Goal: Information Seeking & Learning: Learn about a topic

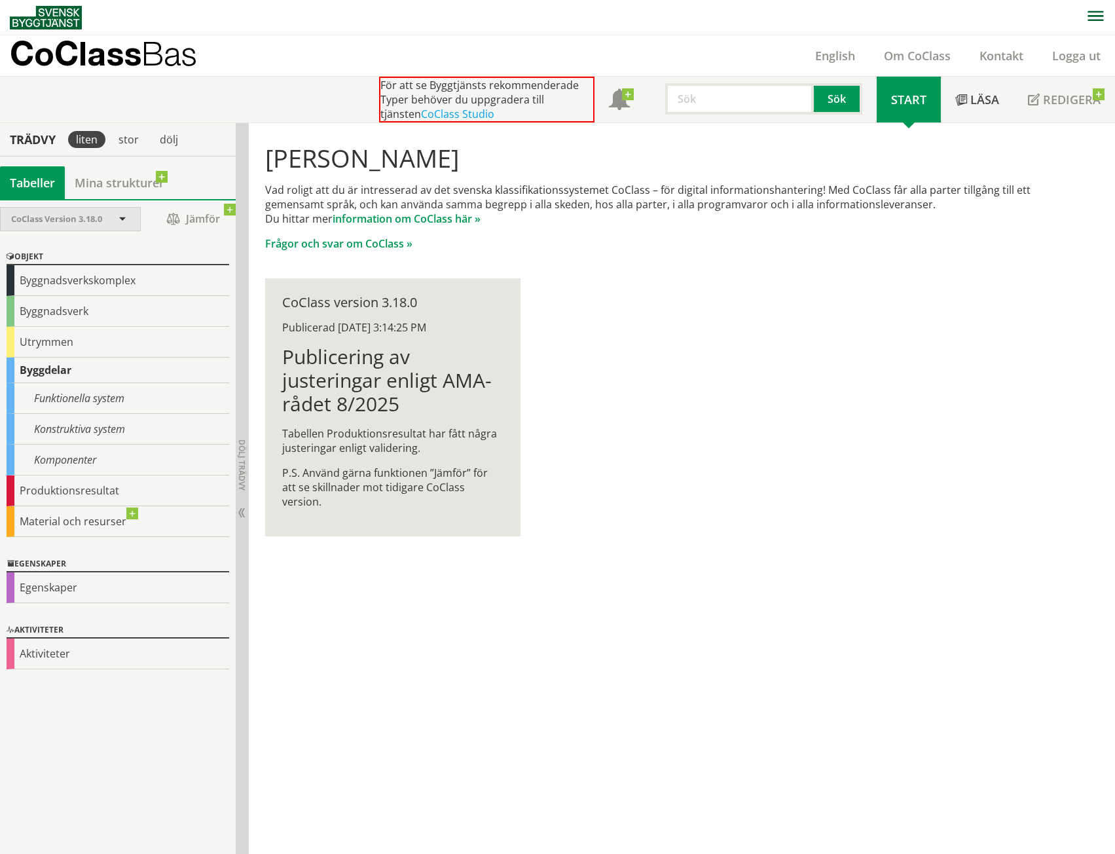
click at [116, 217] on div "CoClass Version 3.18.0" at bounding box center [63, 219] width 105 height 23
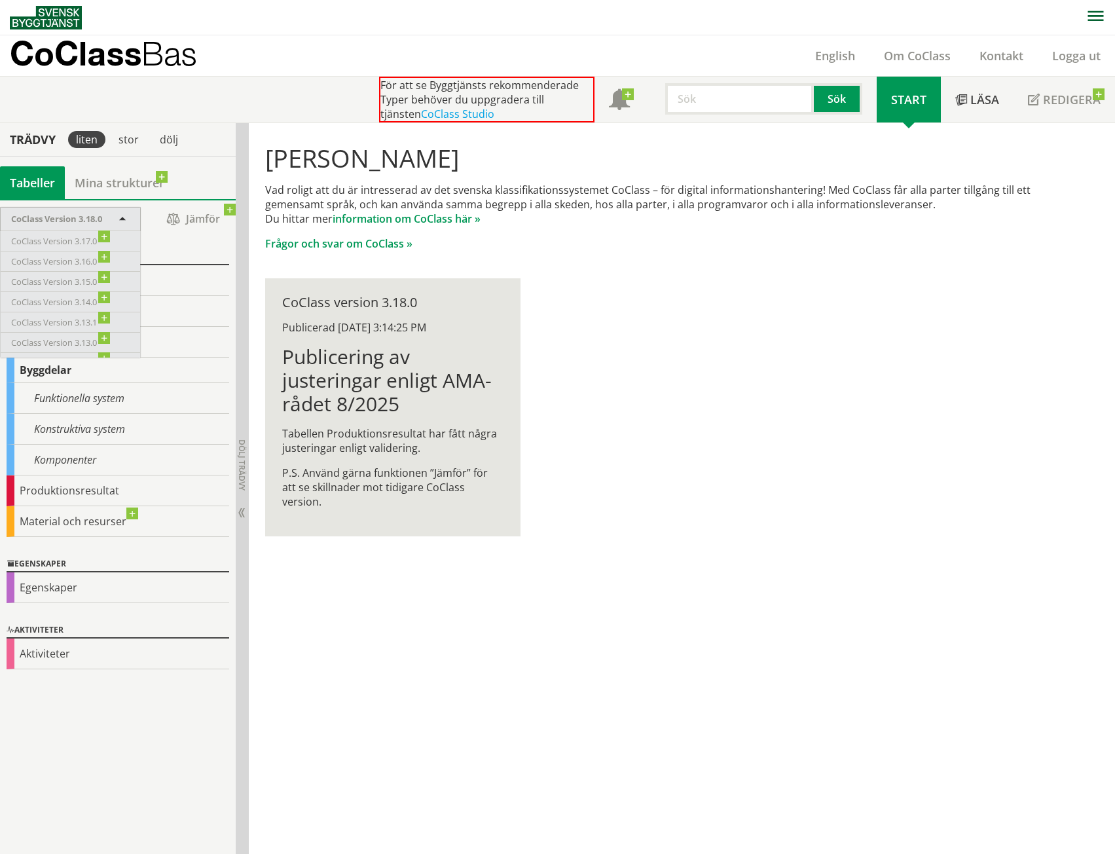
click at [700, 406] on div "Hej Anna Fag Vad roligt att du är intresserad av det svenska klassifikationssys…" at bounding box center [668, 340] width 838 height 434
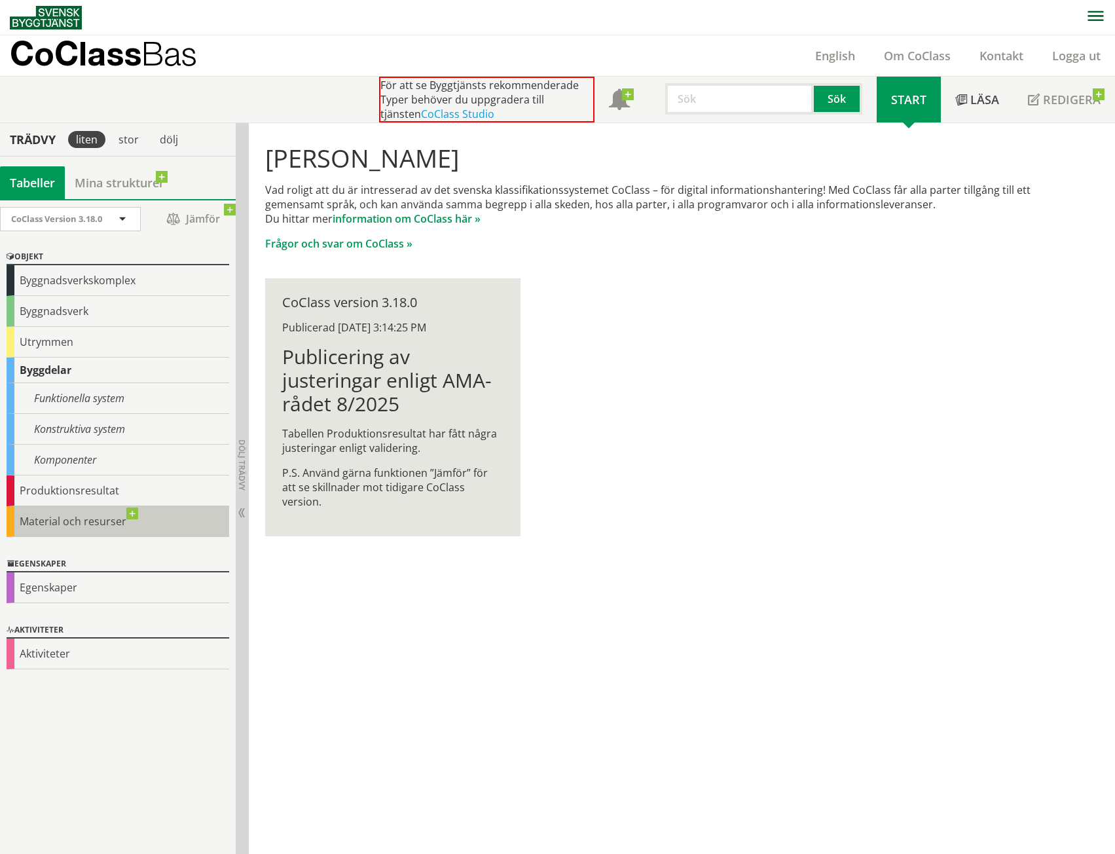
click at [127, 516] on div "Material och resurser" at bounding box center [118, 521] width 223 height 31
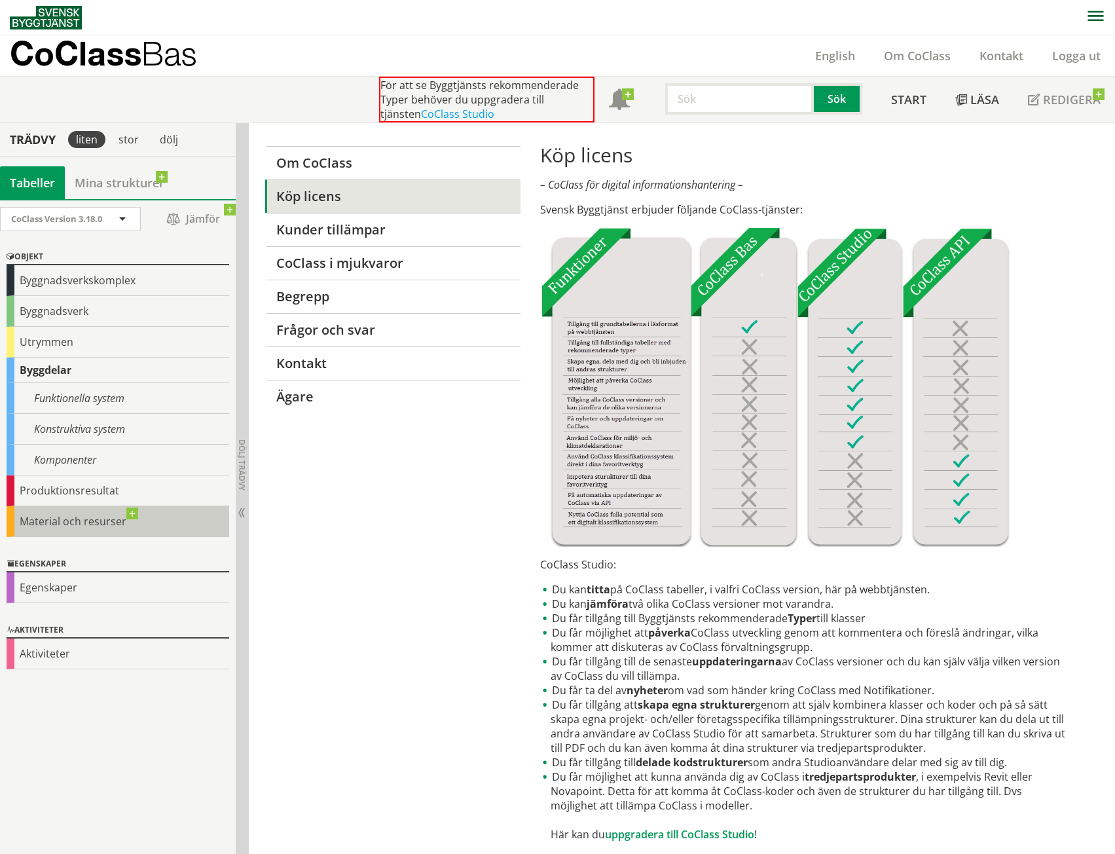
click at [138, 510] on div "Material och resurser" at bounding box center [118, 521] width 223 height 31
click at [132, 514] on div "Material och resurser" at bounding box center [118, 521] width 223 height 31
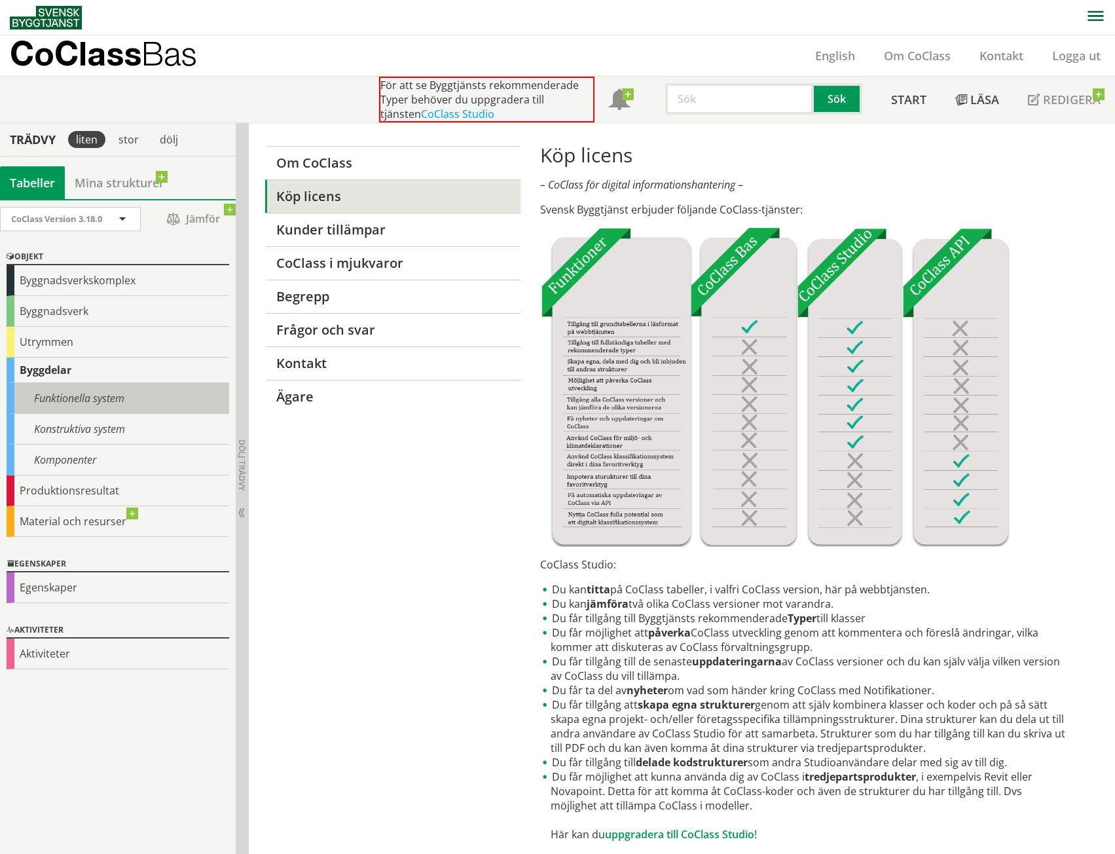
click at [67, 394] on div "Funktionella system" at bounding box center [118, 398] width 223 height 31
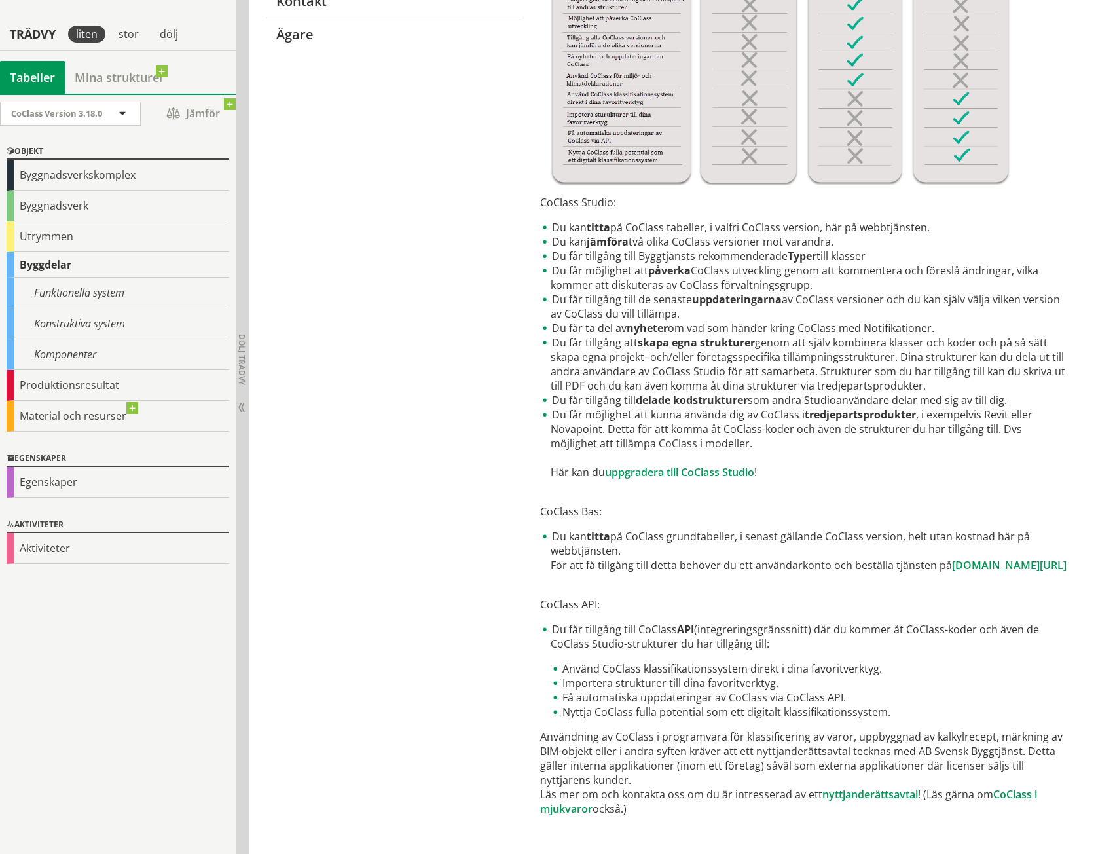
scroll to position [381, 0]
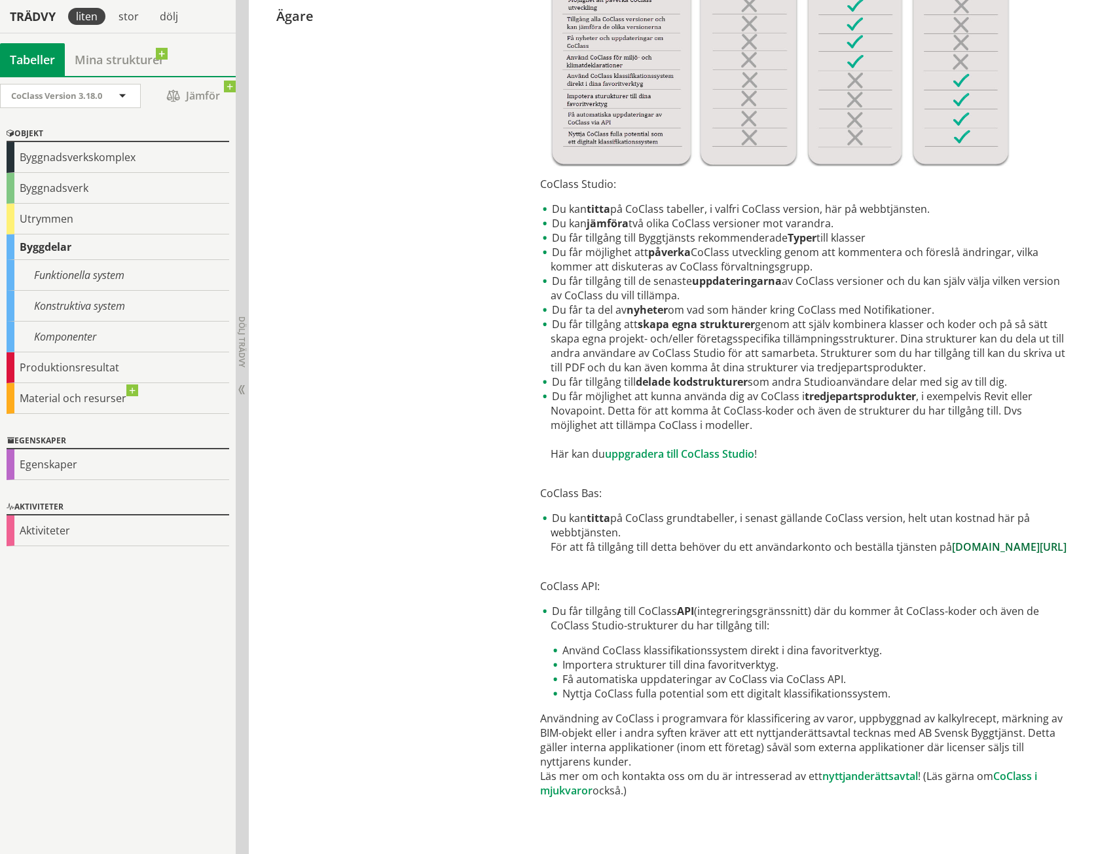
click at [952, 554] on link "[DOMAIN_NAME][URL]" at bounding box center [1009, 547] width 115 height 14
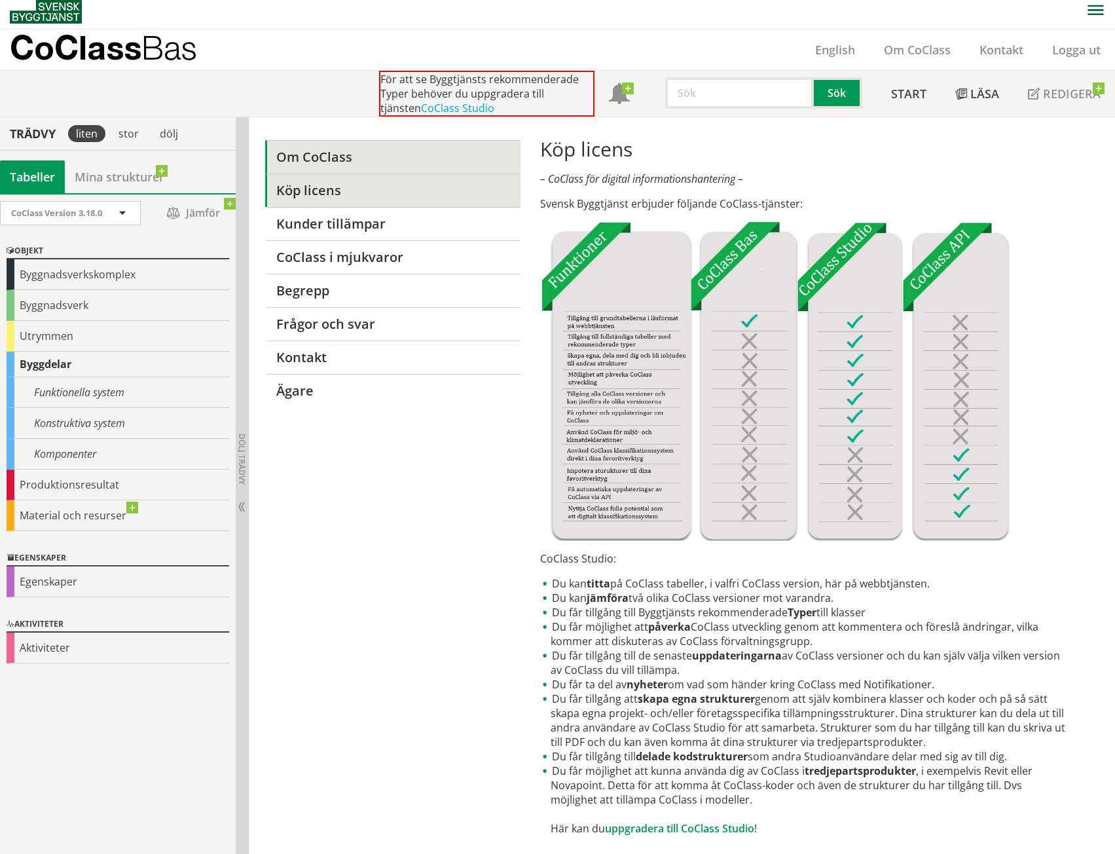
scroll to position [0, 0]
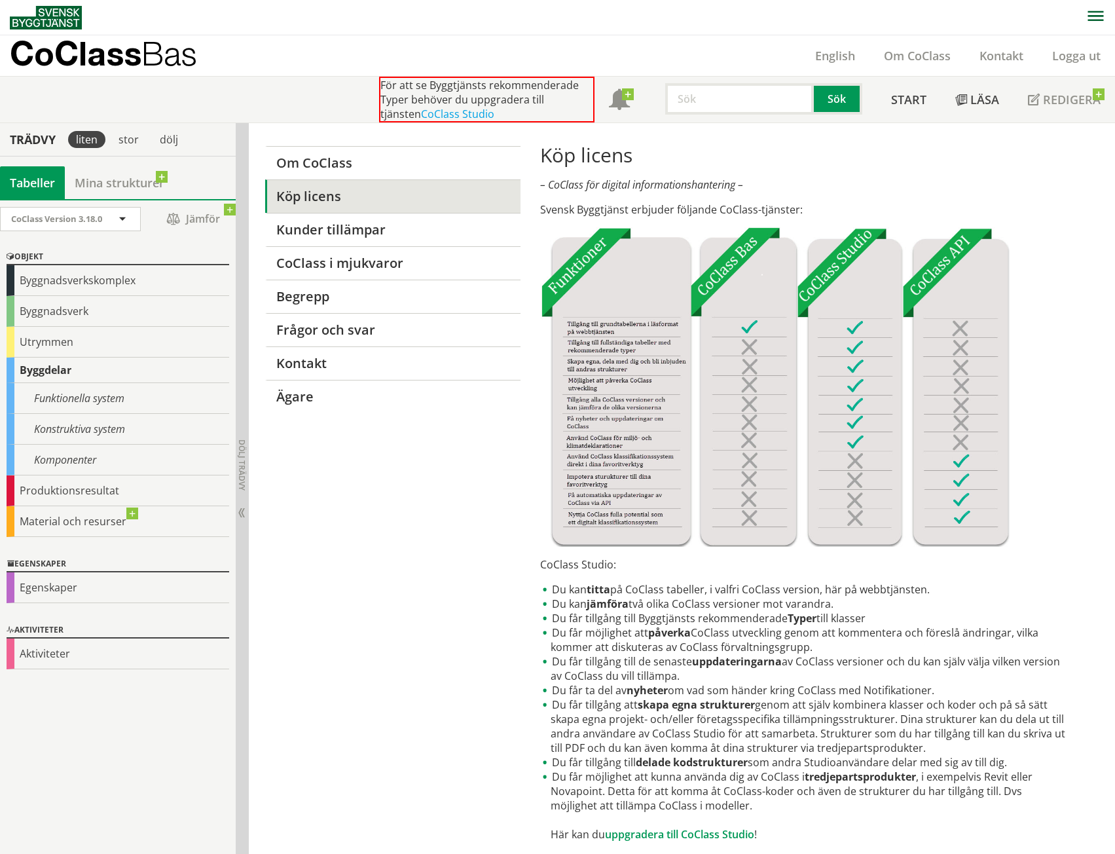
click at [65, 14] on img at bounding box center [46, 18] width 72 height 24
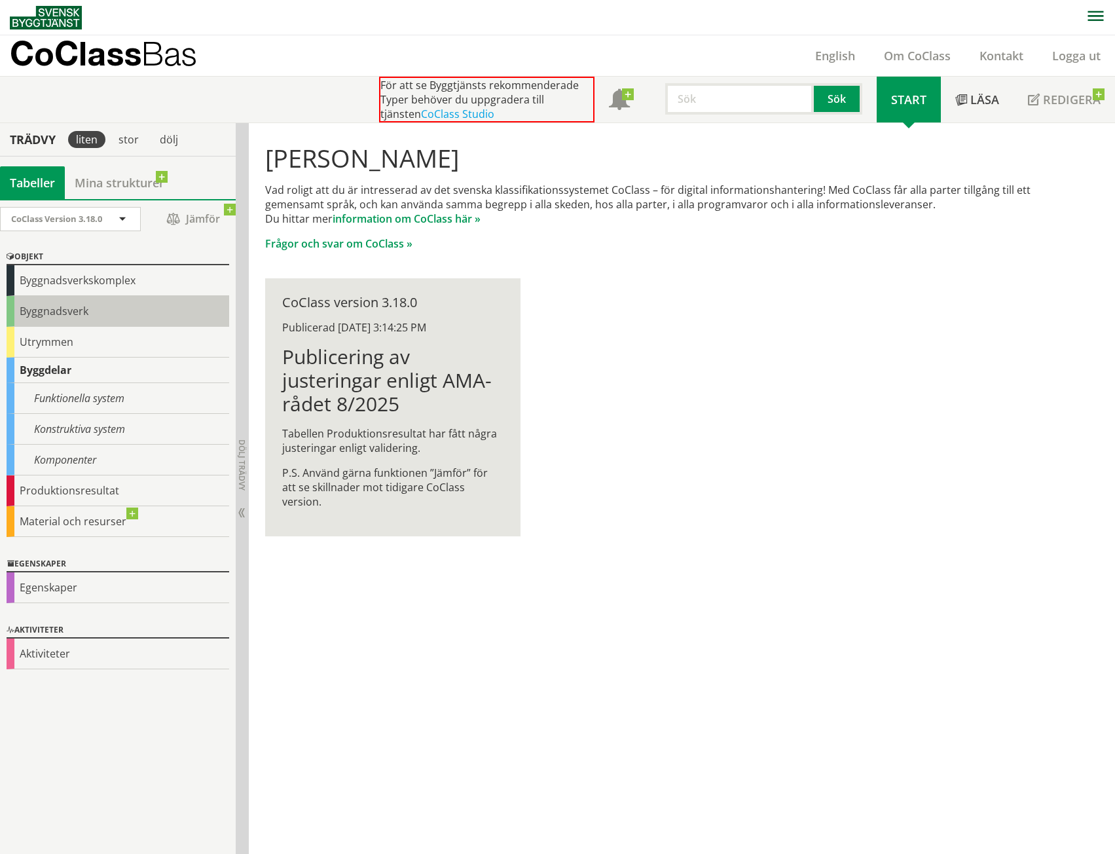
click at [71, 310] on div "Byggnadsverk" at bounding box center [118, 311] width 223 height 31
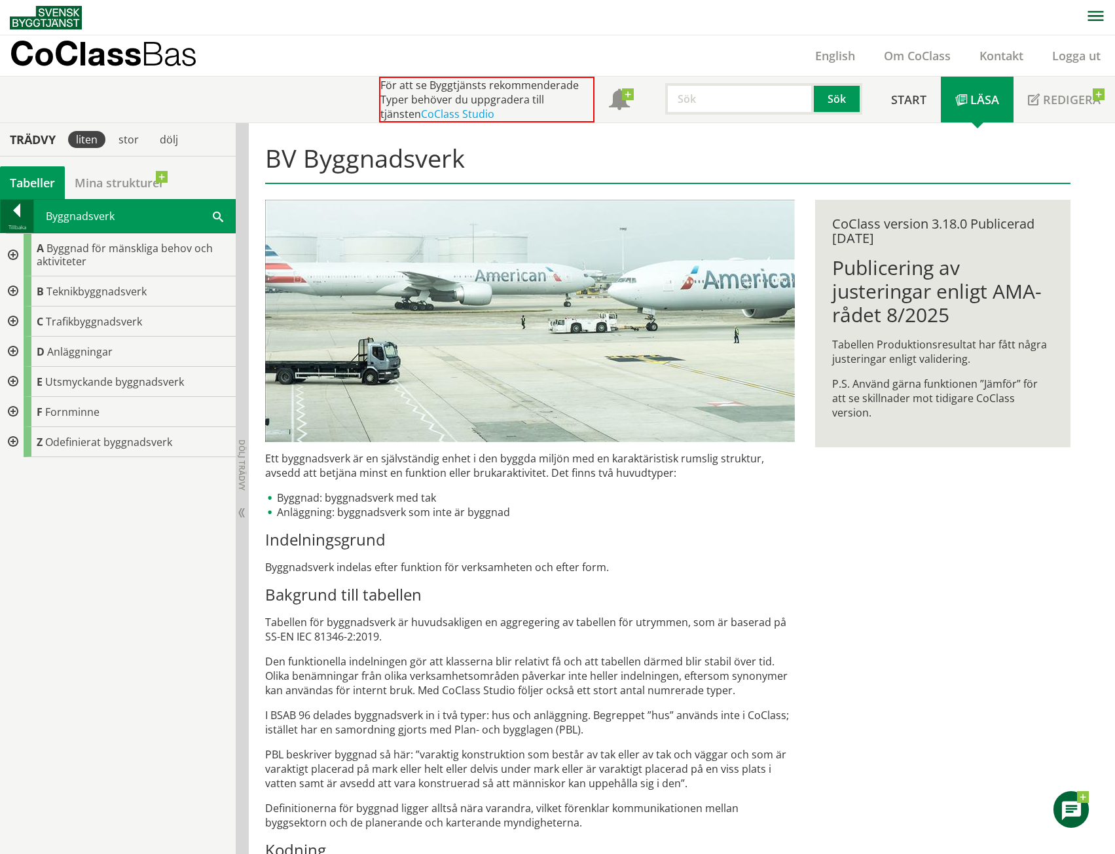
click at [14, 210] on div at bounding box center [17, 213] width 33 height 18
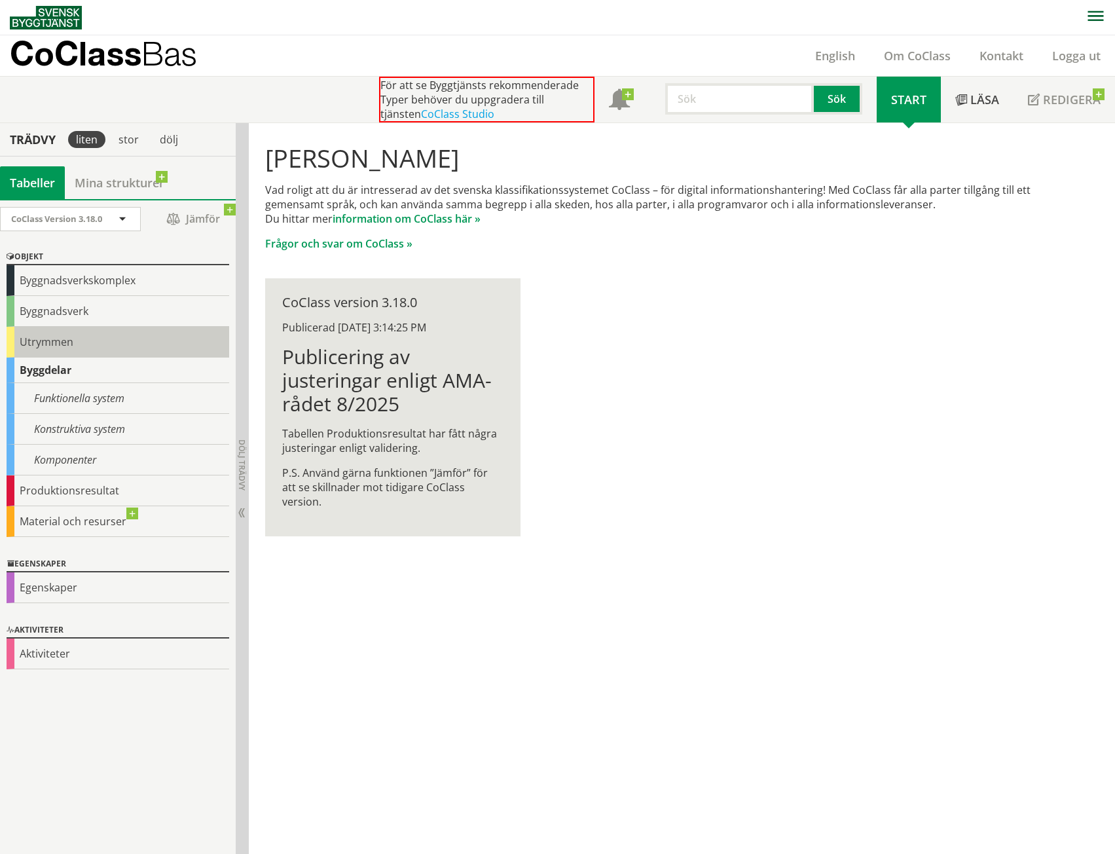
click at [62, 339] on div "Utrymmen" at bounding box center [118, 342] width 223 height 31
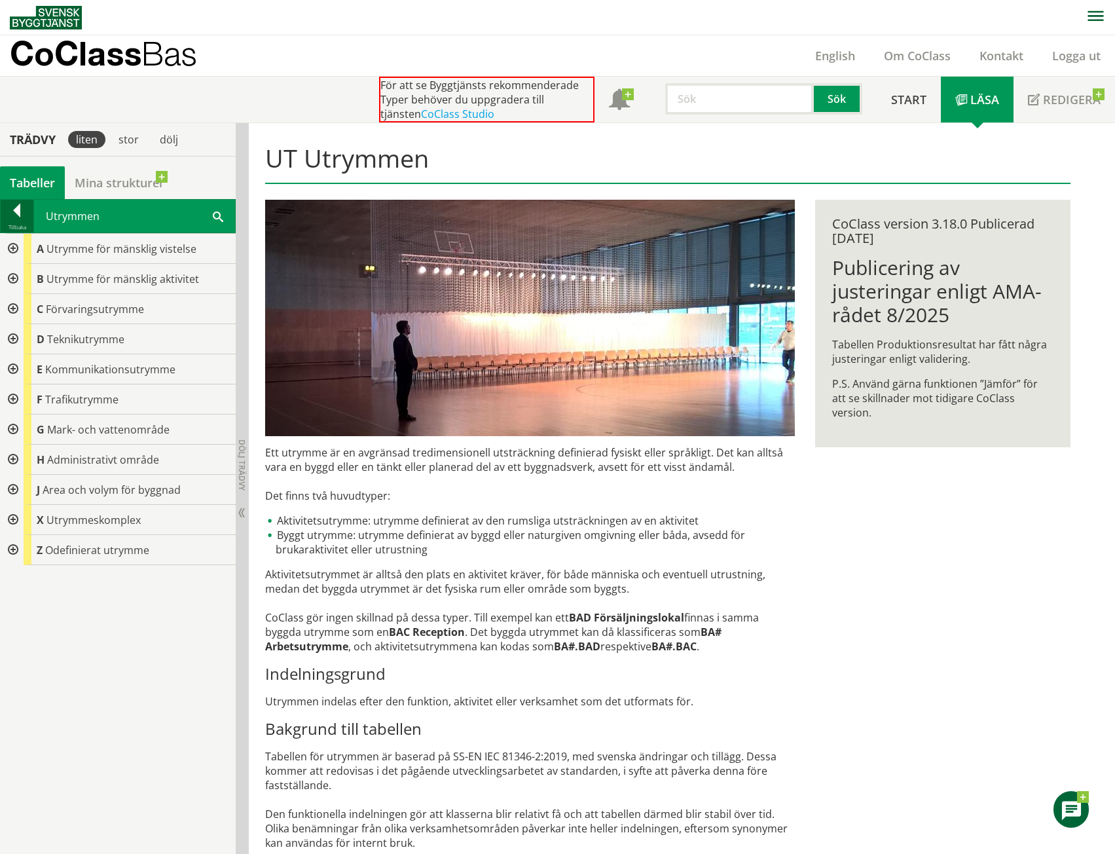
click at [17, 204] on div at bounding box center [17, 213] width 33 height 18
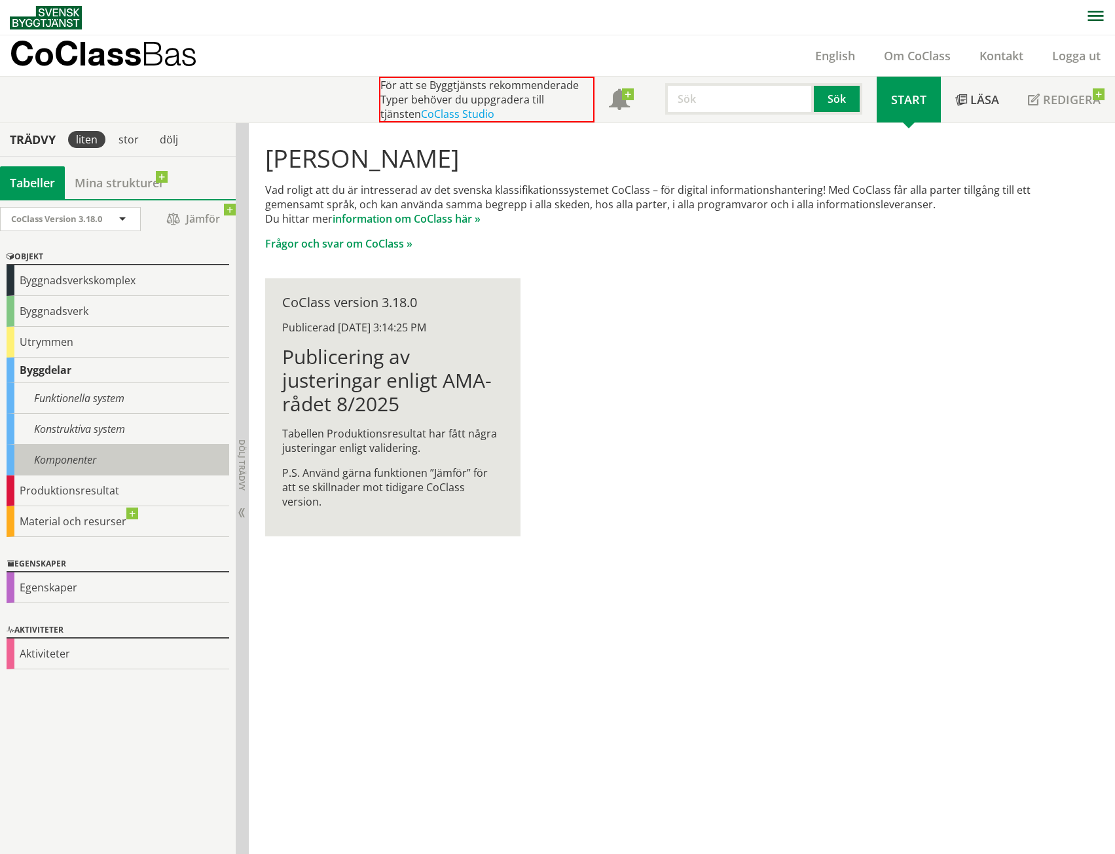
click at [77, 462] on div "Komponenter" at bounding box center [118, 460] width 223 height 31
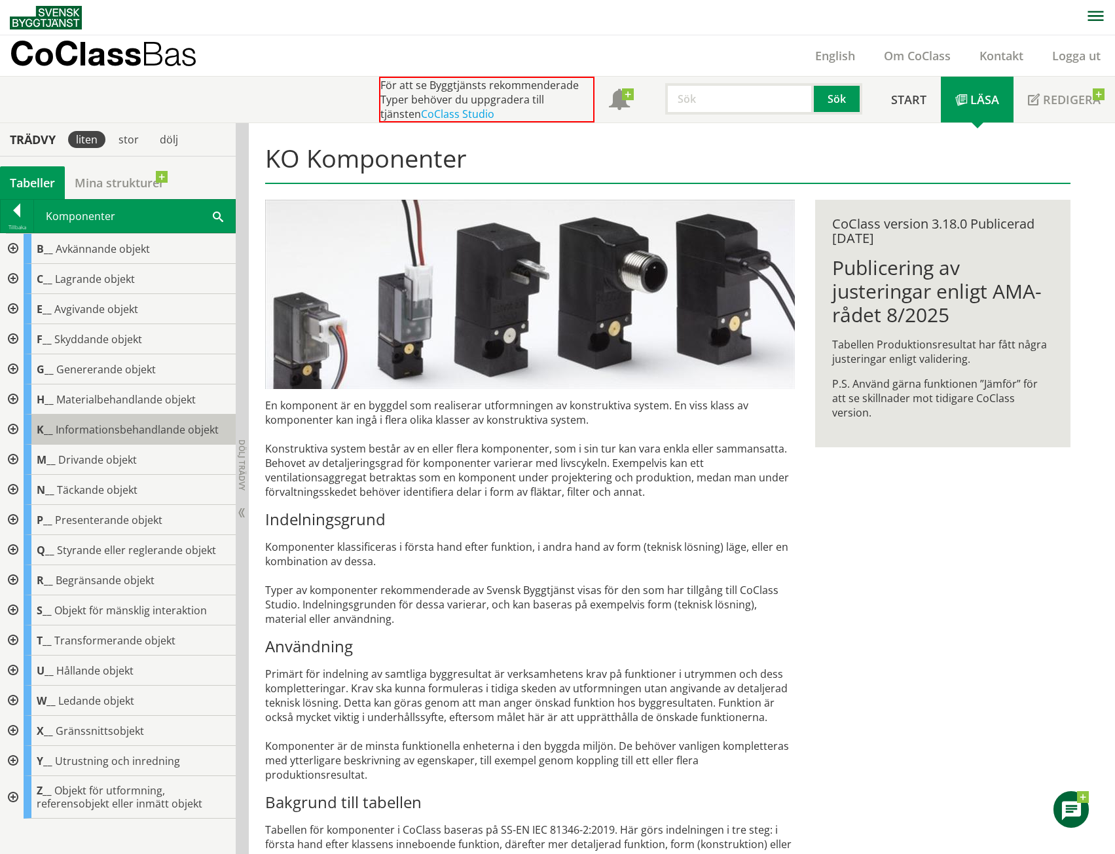
click at [130, 434] on span "Informationsbehandlande objekt" at bounding box center [137, 429] width 163 height 14
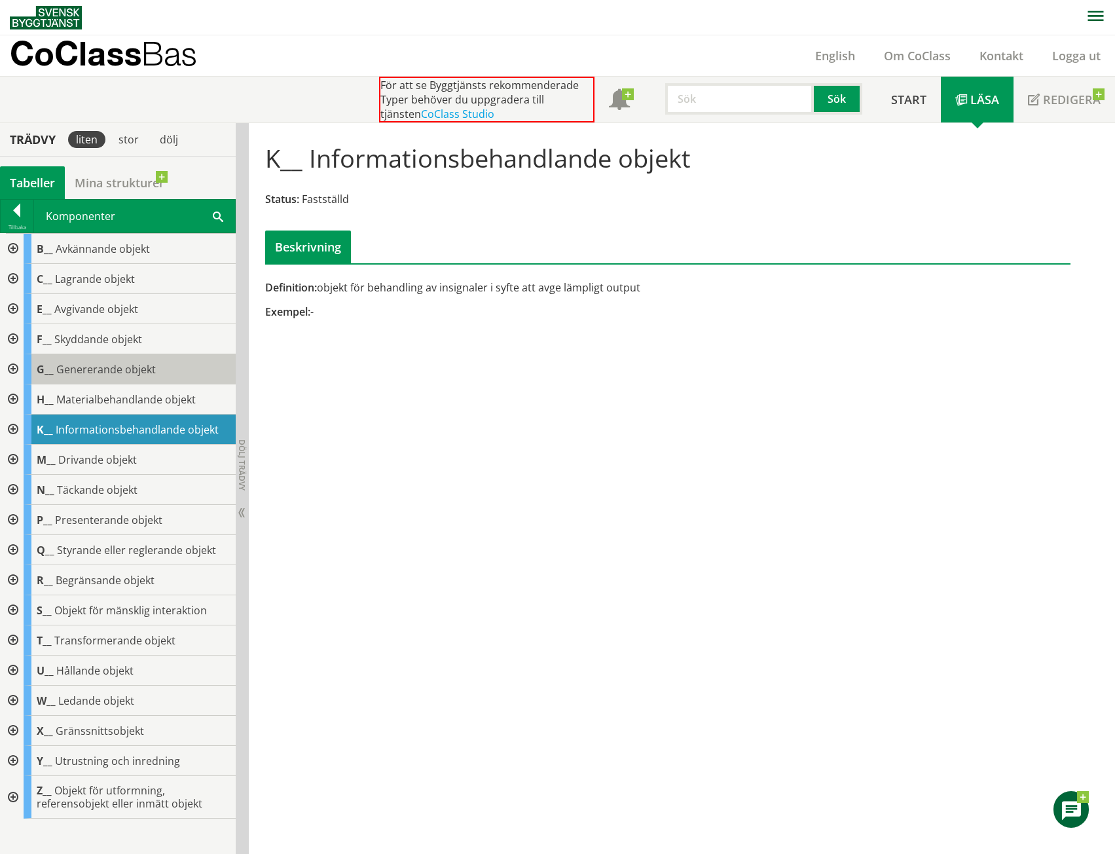
click at [130, 371] on span "Genererande objekt" at bounding box center [106, 369] width 100 height 14
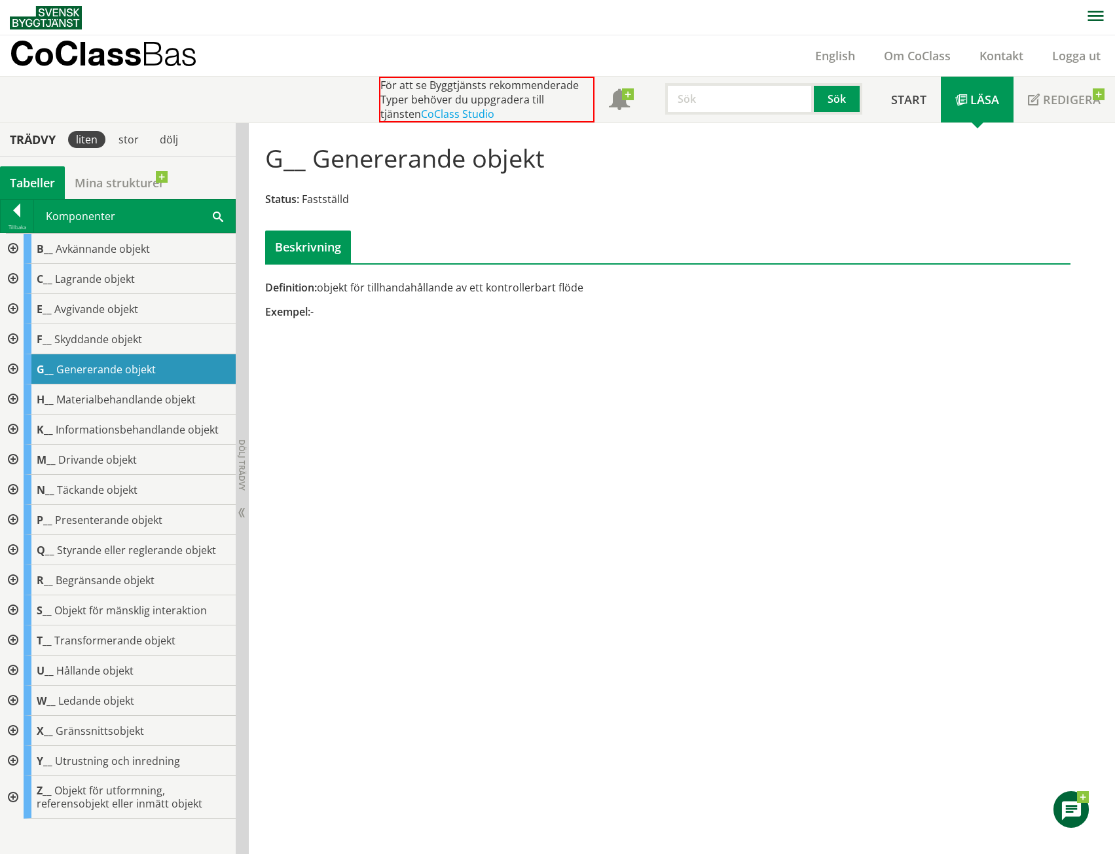
click at [10, 367] on div at bounding box center [12, 369] width 24 height 30
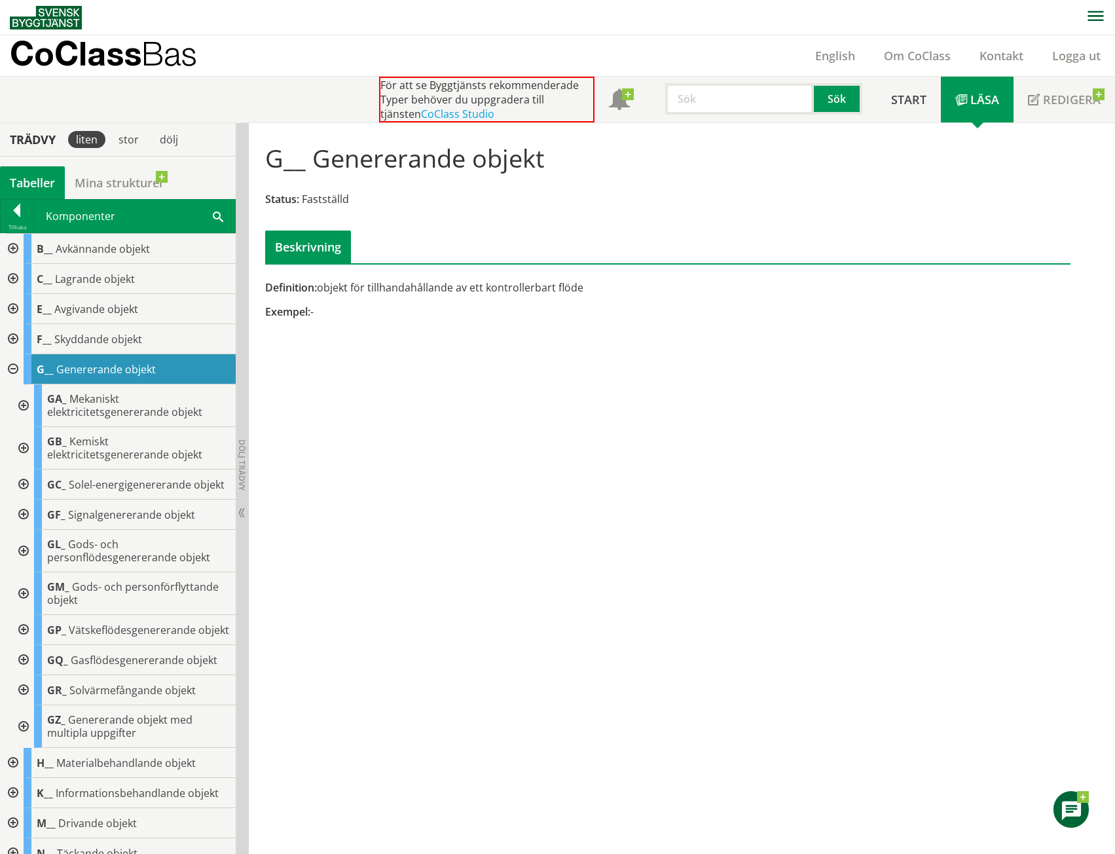
click at [12, 363] on div at bounding box center [12, 369] width 24 height 30
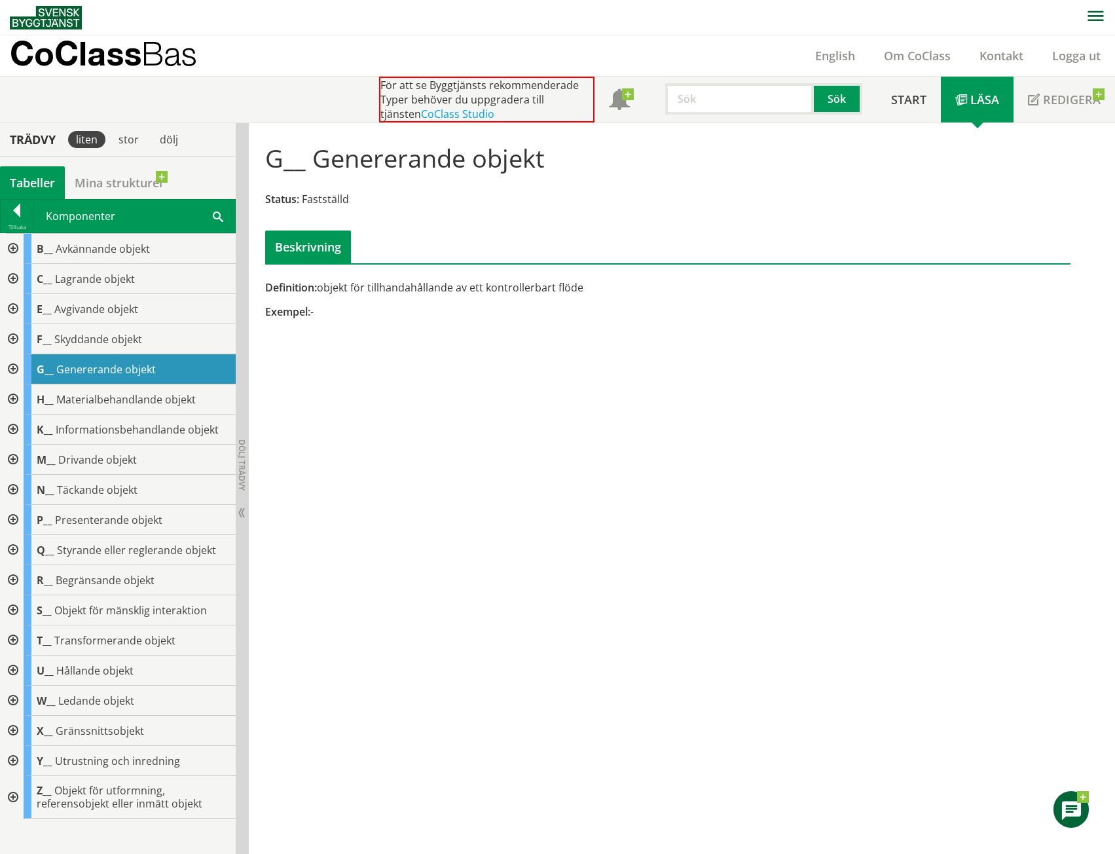
click at [17, 758] on div at bounding box center [12, 761] width 24 height 30
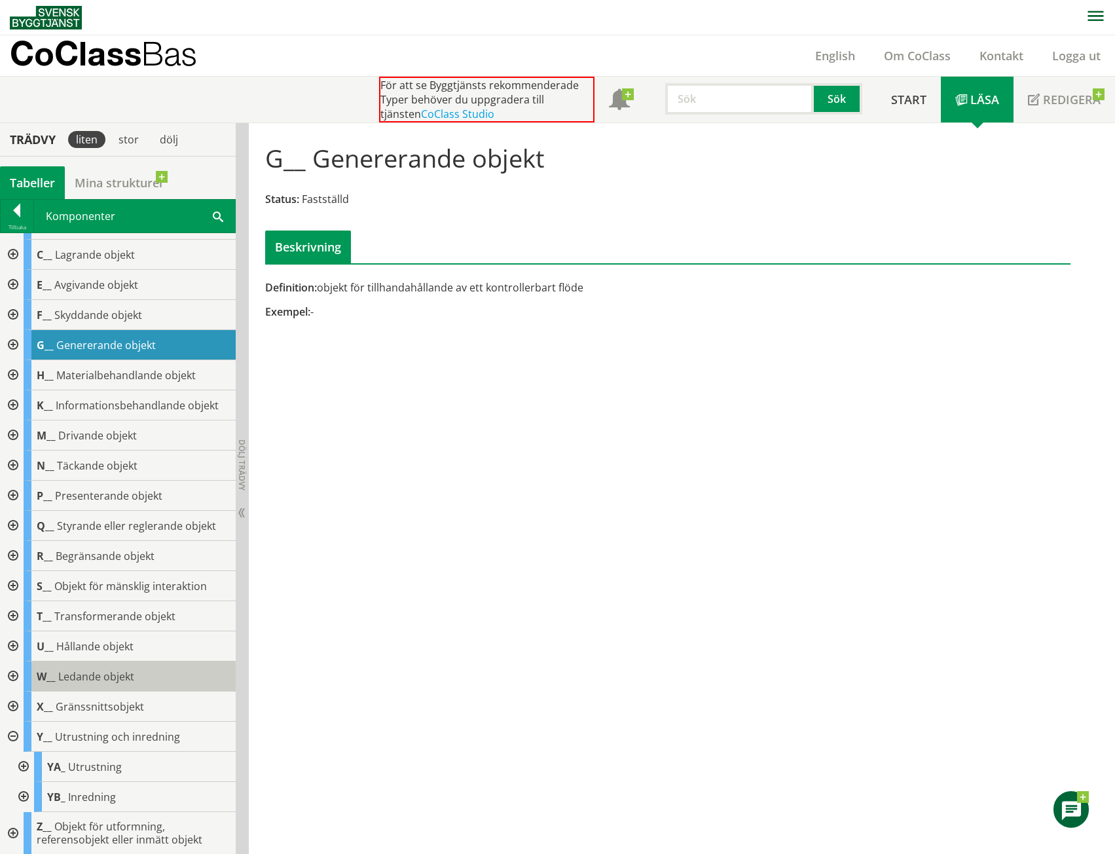
scroll to position [25, 0]
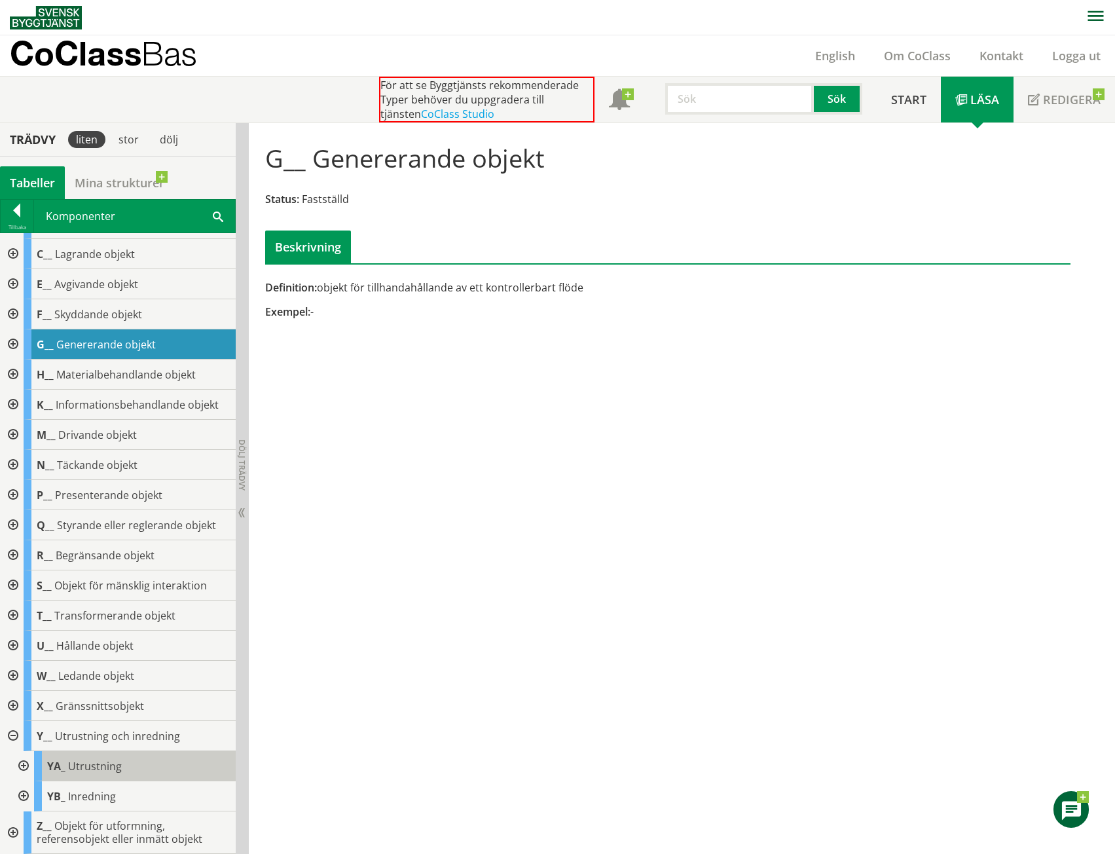
click at [99, 770] on span "Utrustning" at bounding box center [95, 766] width 54 height 14
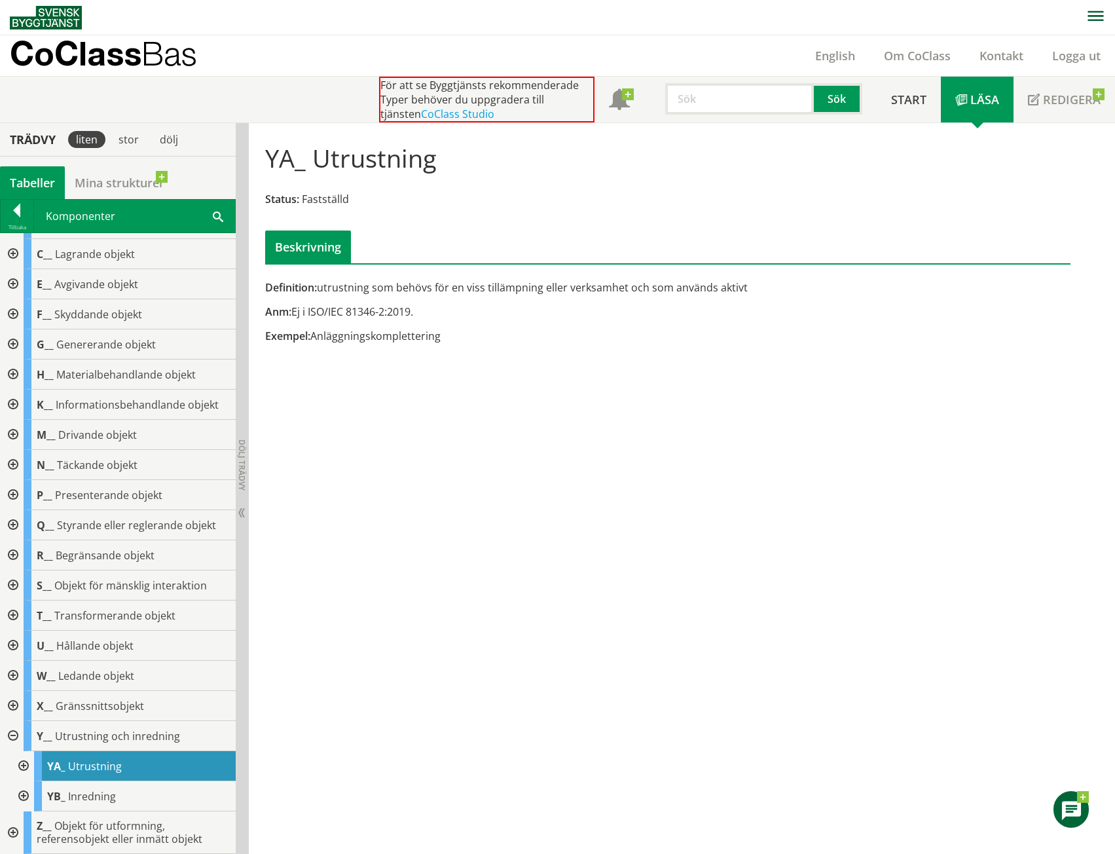
click at [682, 105] on input "text" at bounding box center [739, 98] width 149 height 31
type input "JJ01"
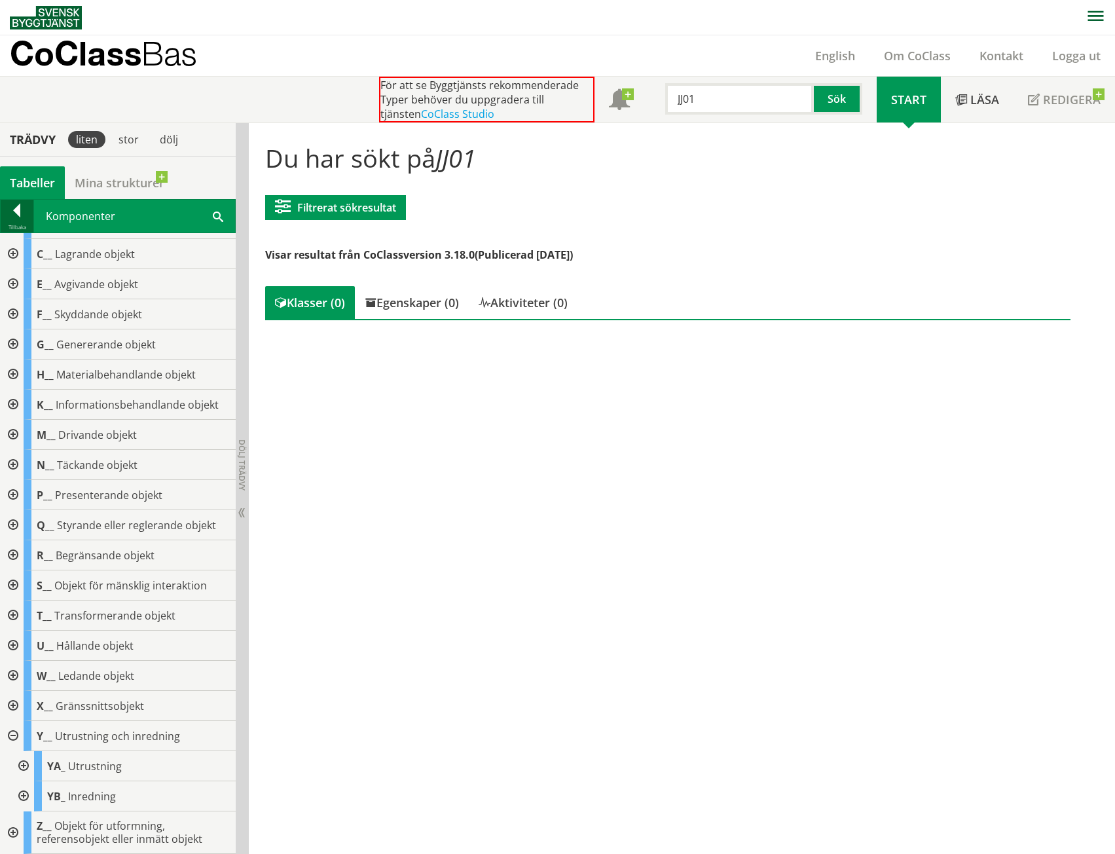
click at [22, 210] on div at bounding box center [17, 213] width 33 height 18
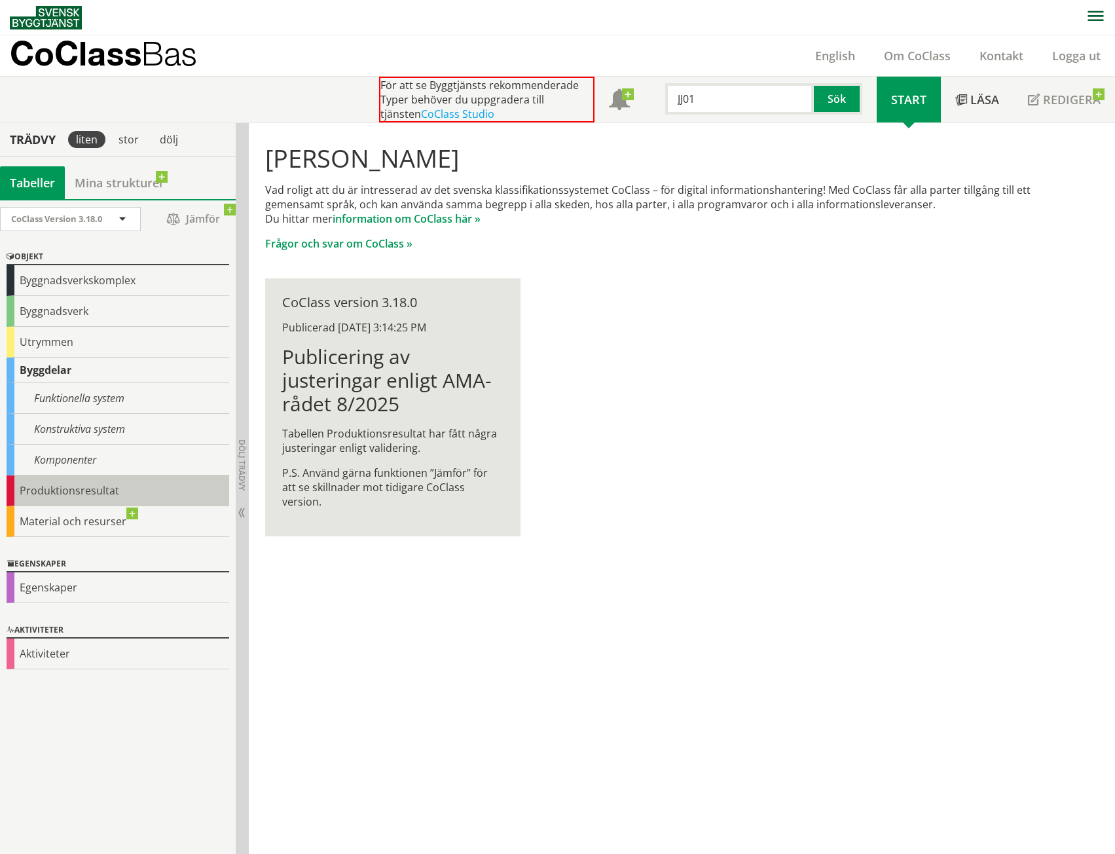
click at [105, 494] on div "Produktionsresultat" at bounding box center [118, 490] width 223 height 31
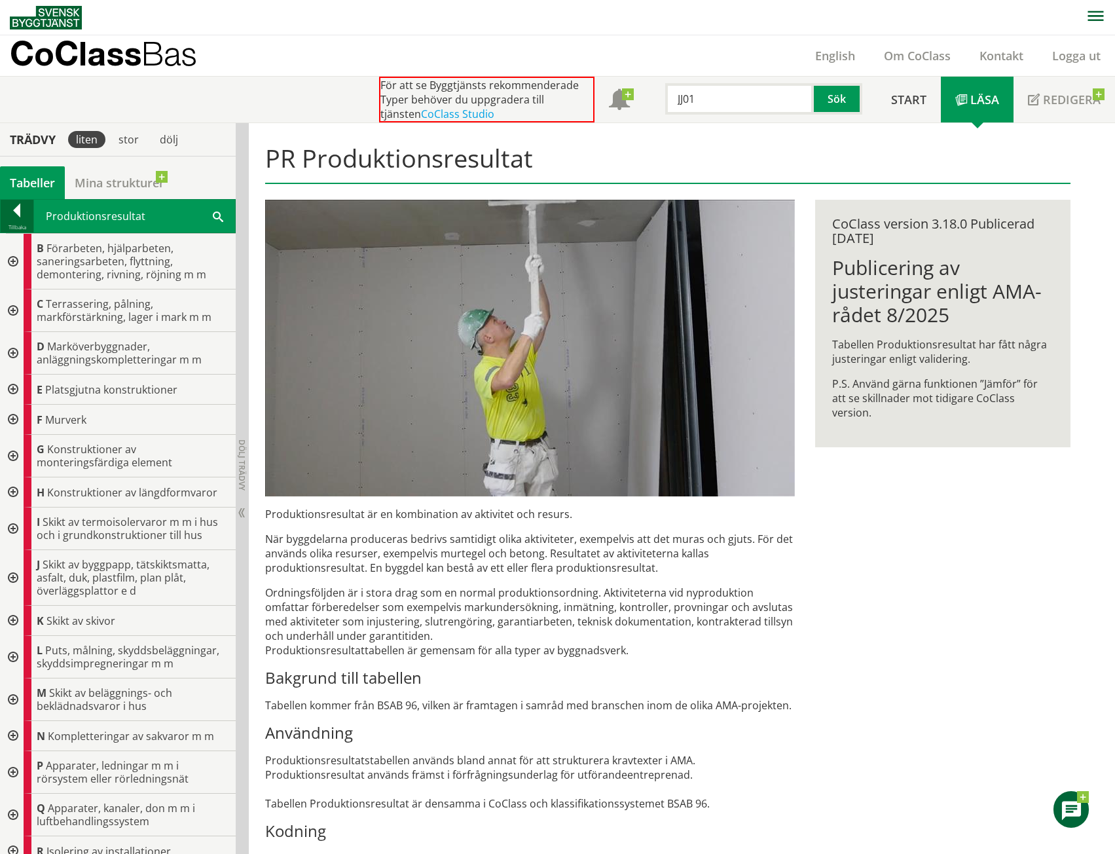
click at [13, 212] on div at bounding box center [17, 213] width 33 height 18
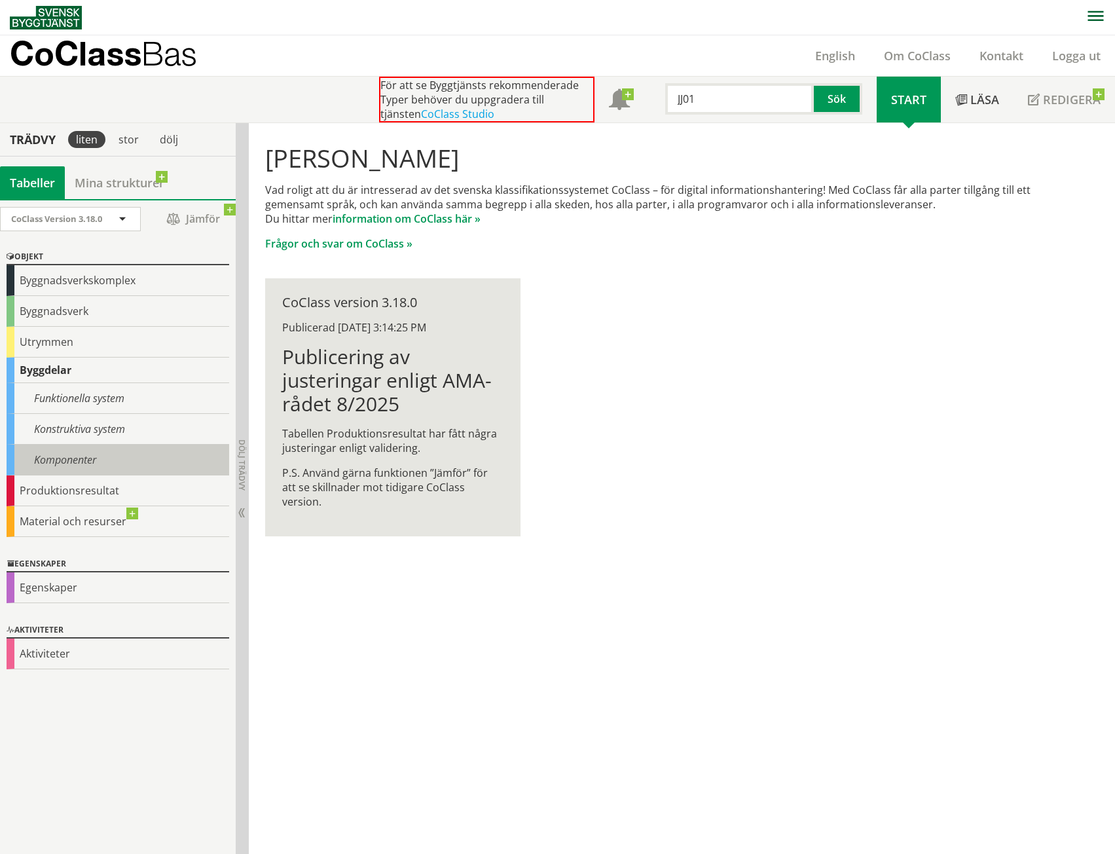
click at [90, 453] on div "Komponenter" at bounding box center [118, 460] width 223 height 31
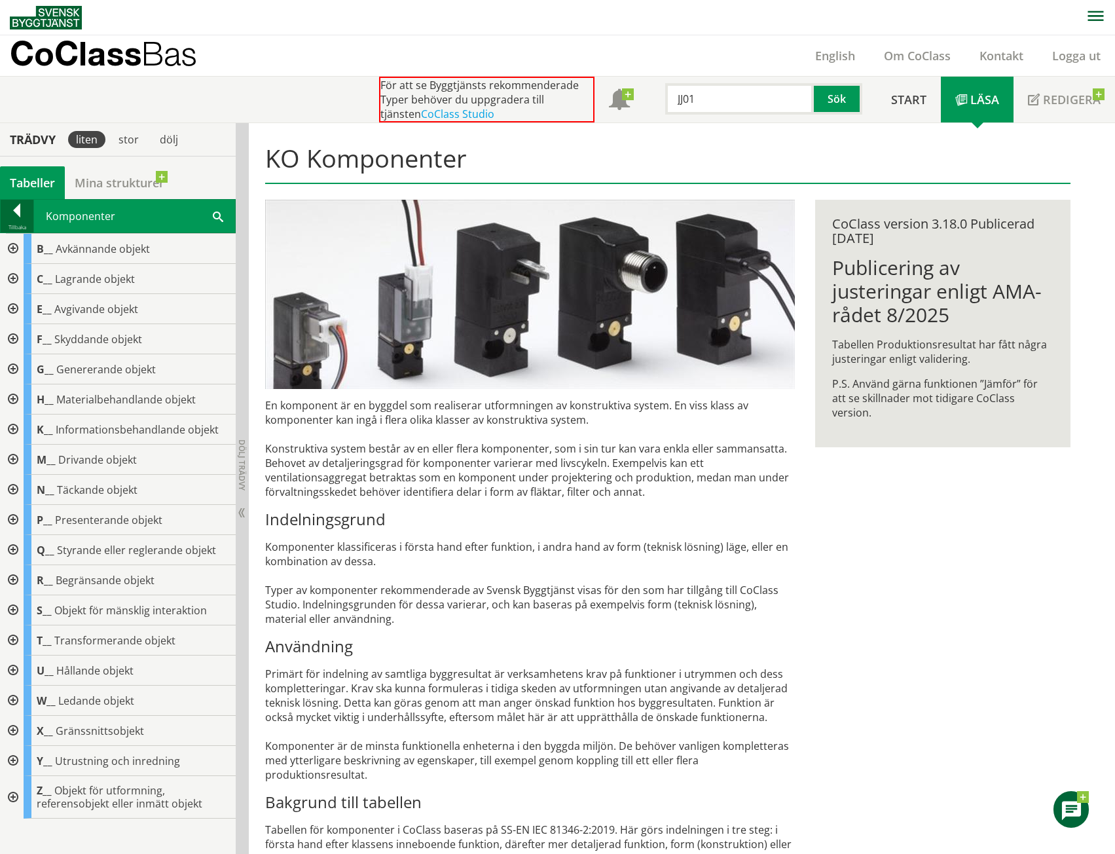
click at [16, 208] on div at bounding box center [17, 213] width 33 height 18
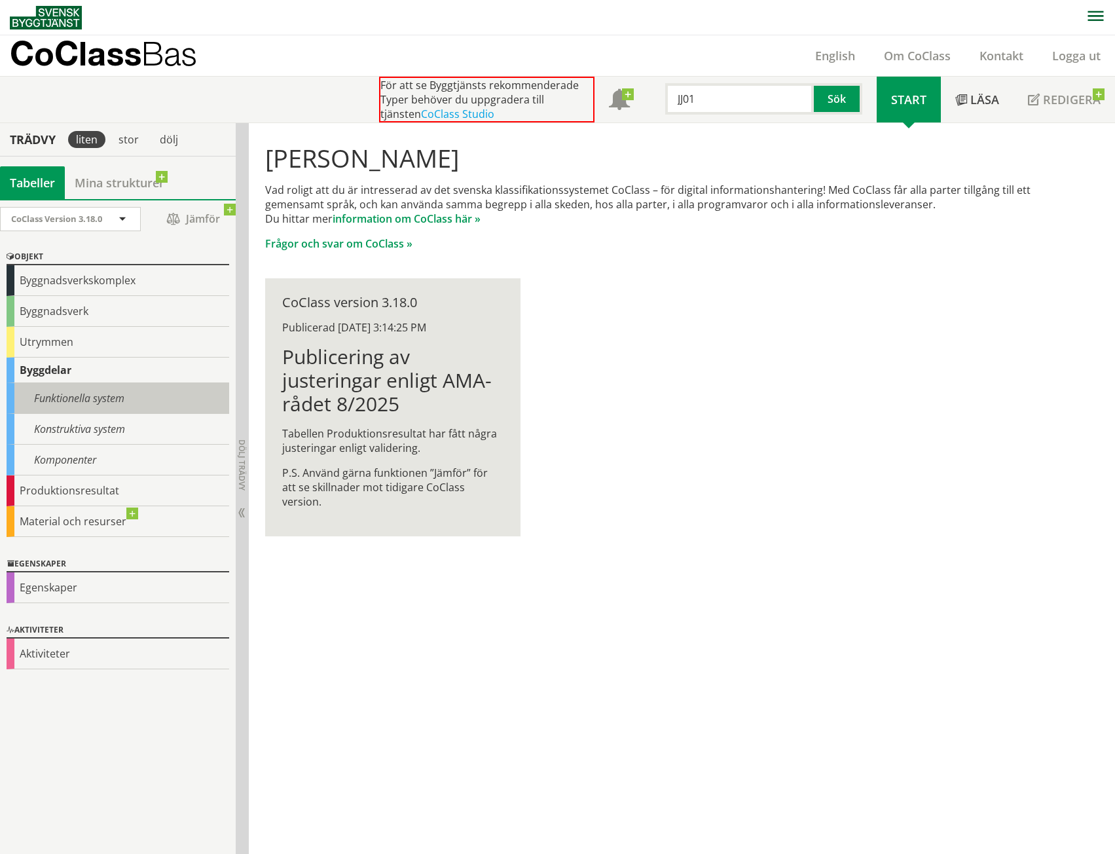
click at [86, 392] on div "Funktionella system" at bounding box center [118, 398] width 223 height 31
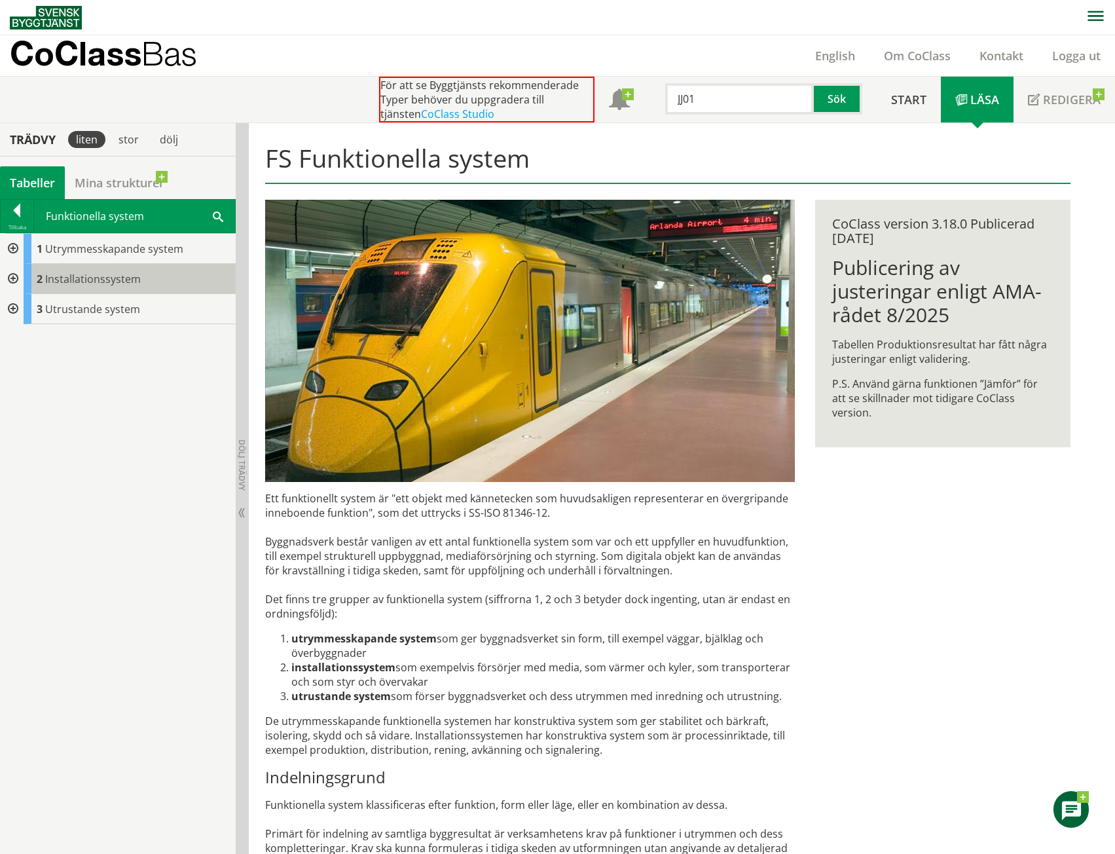
click at [102, 284] on span "Installationssystem" at bounding box center [93, 279] width 96 height 14
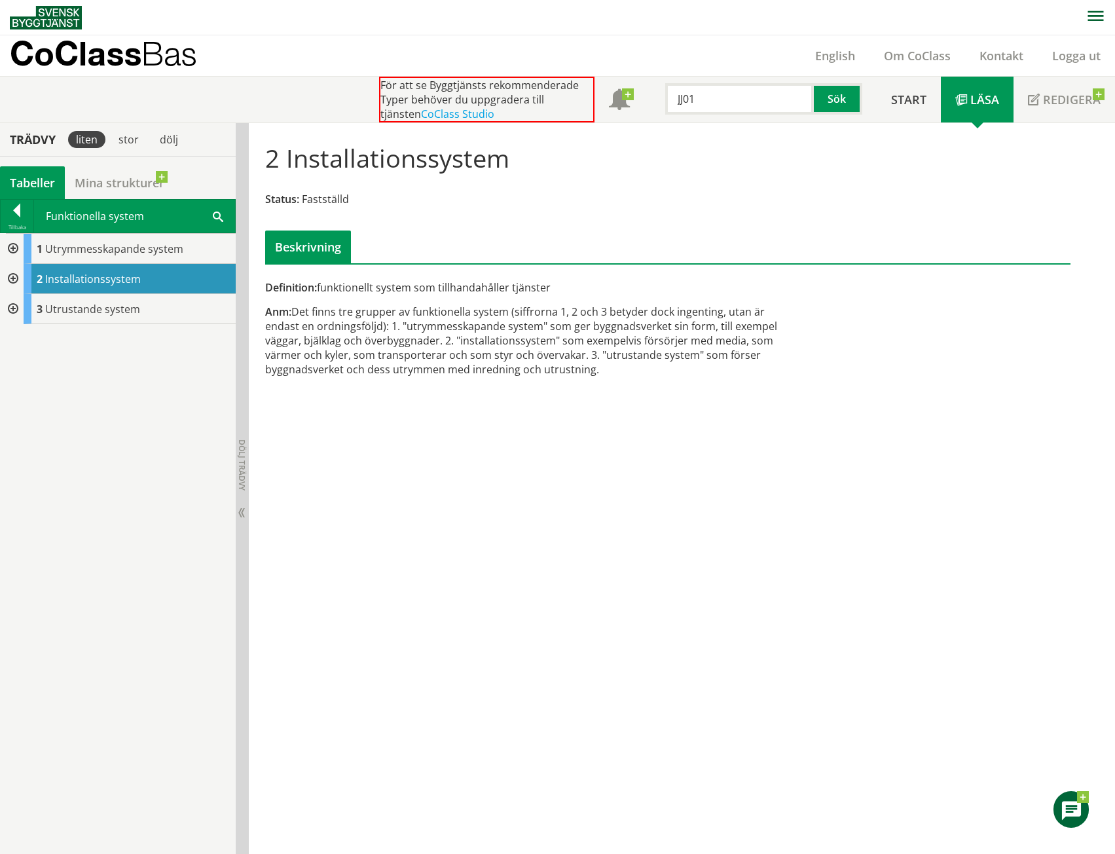
click at [14, 278] on div at bounding box center [12, 279] width 24 height 30
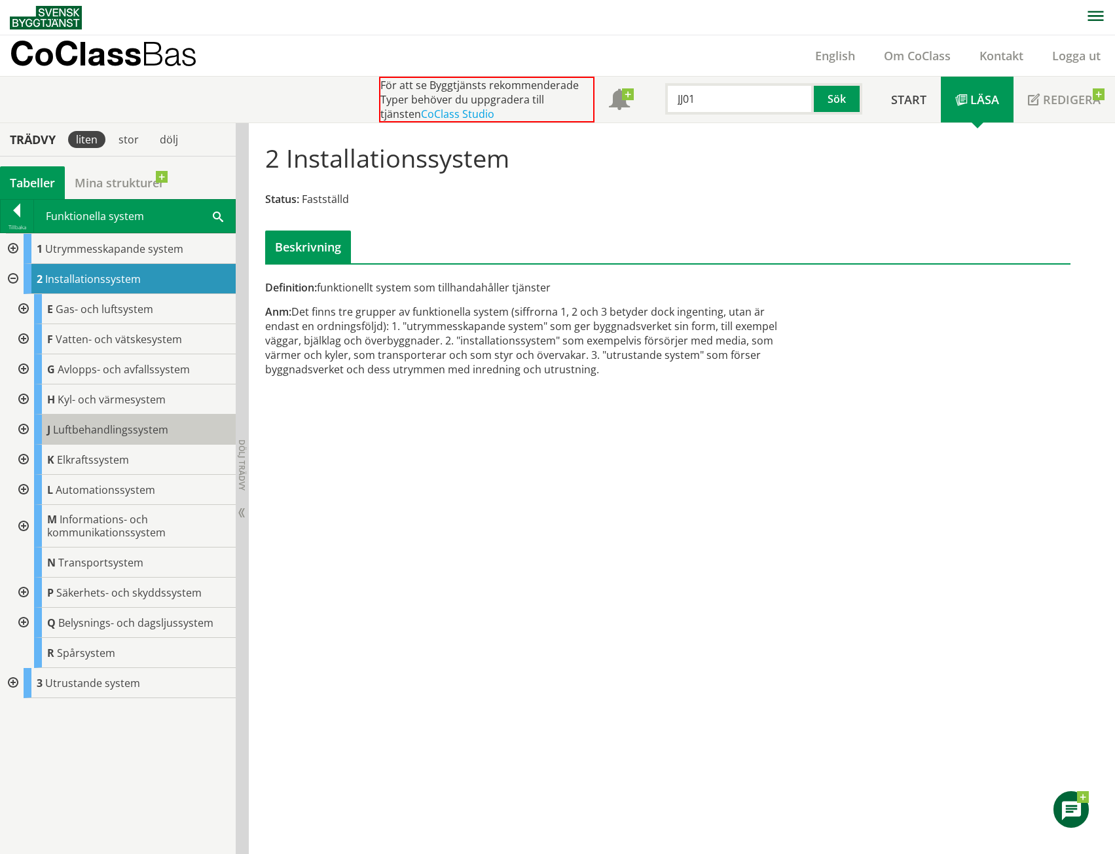
click at [115, 434] on span "Luftbehandlingssystem" at bounding box center [110, 429] width 115 height 14
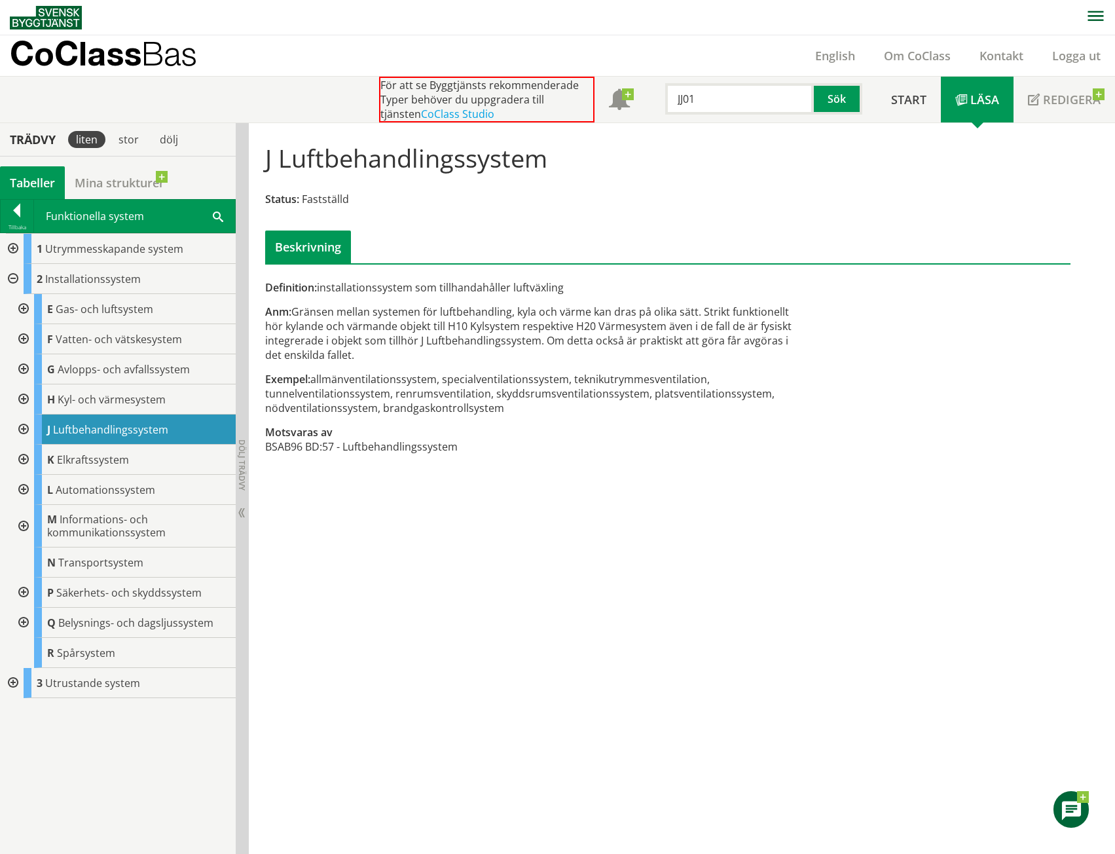
click at [22, 432] on div at bounding box center [22, 430] width 24 height 30
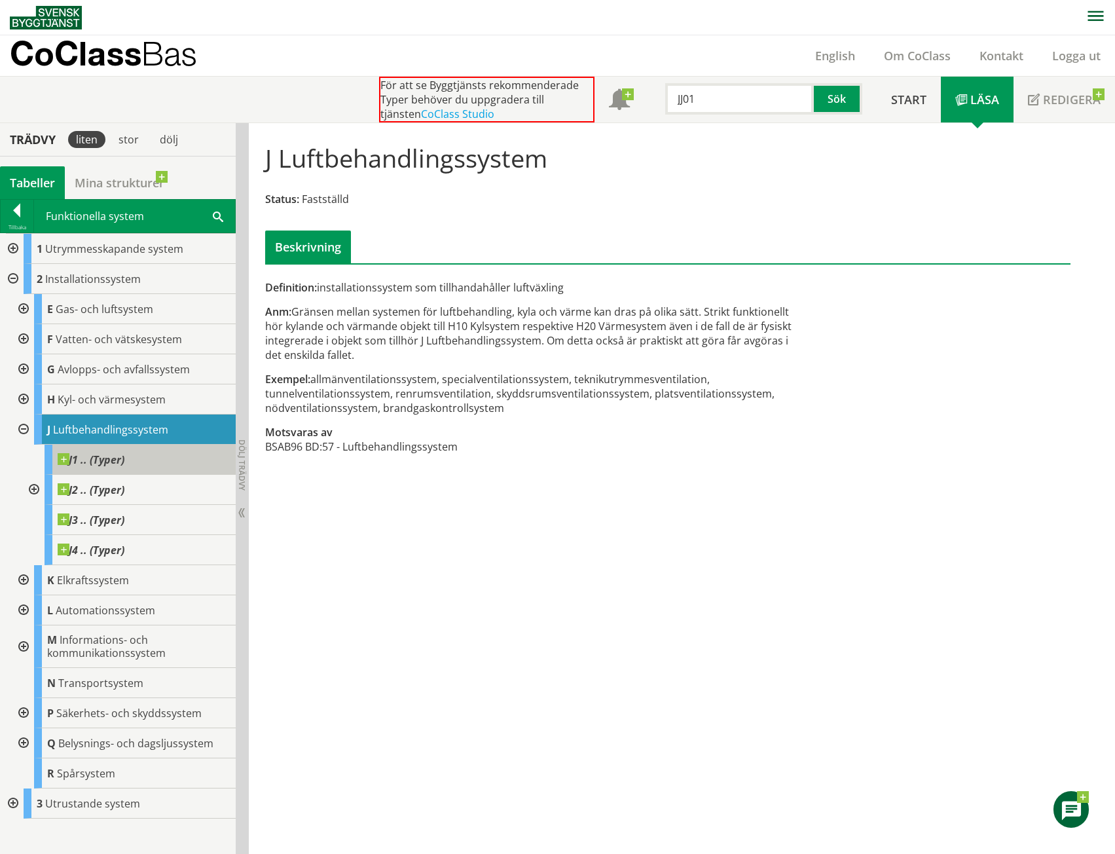
click at [124, 453] on span at bounding box center [124, 453] width 0 height 0
click at [114, 462] on span "J1 .. (Typer)" at bounding box center [91, 459] width 67 height 13
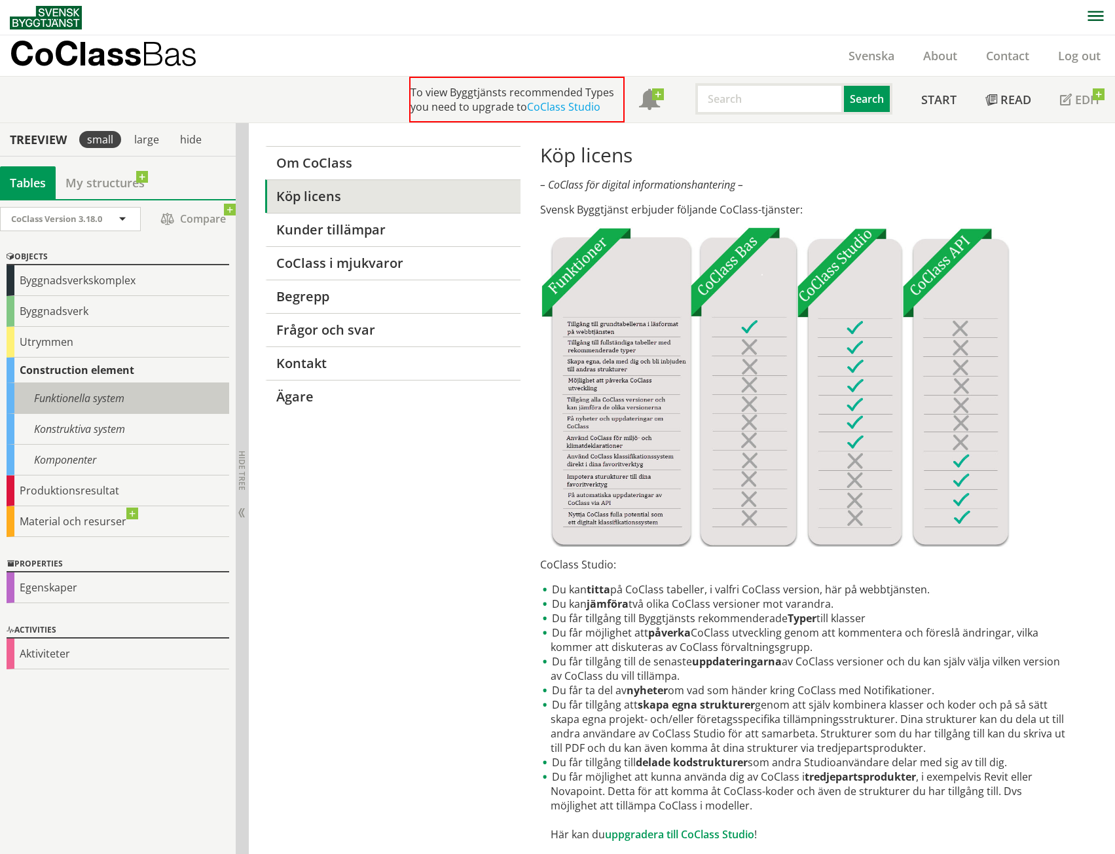
click at [80, 402] on div "Funktionella system" at bounding box center [118, 398] width 223 height 31
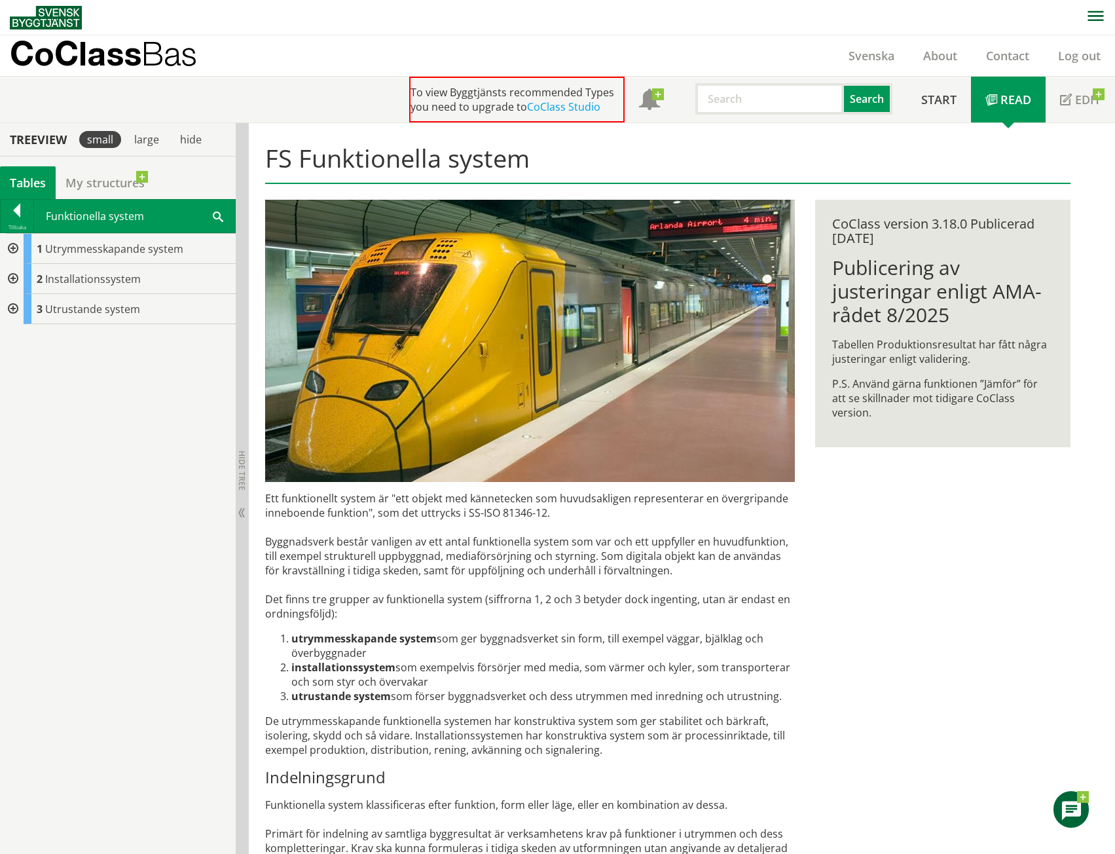
click at [14, 274] on div at bounding box center [12, 279] width 24 height 30
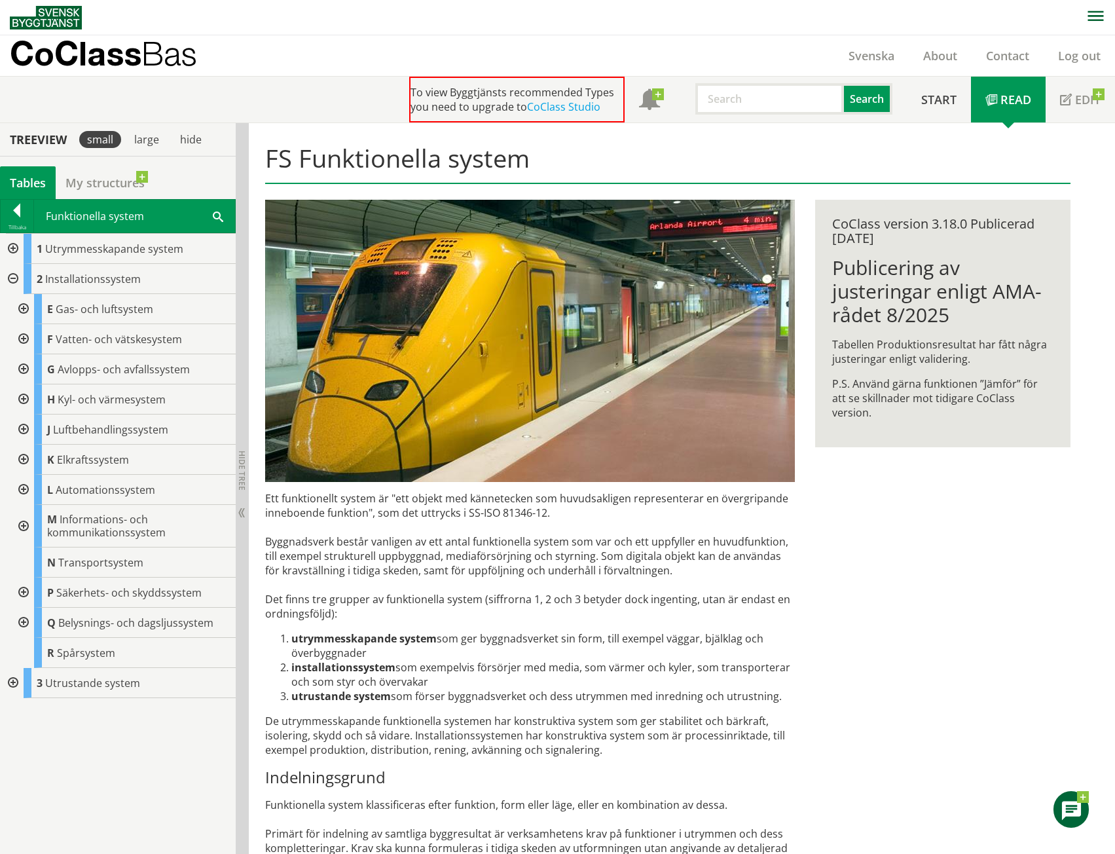
click at [23, 426] on div at bounding box center [22, 430] width 24 height 30
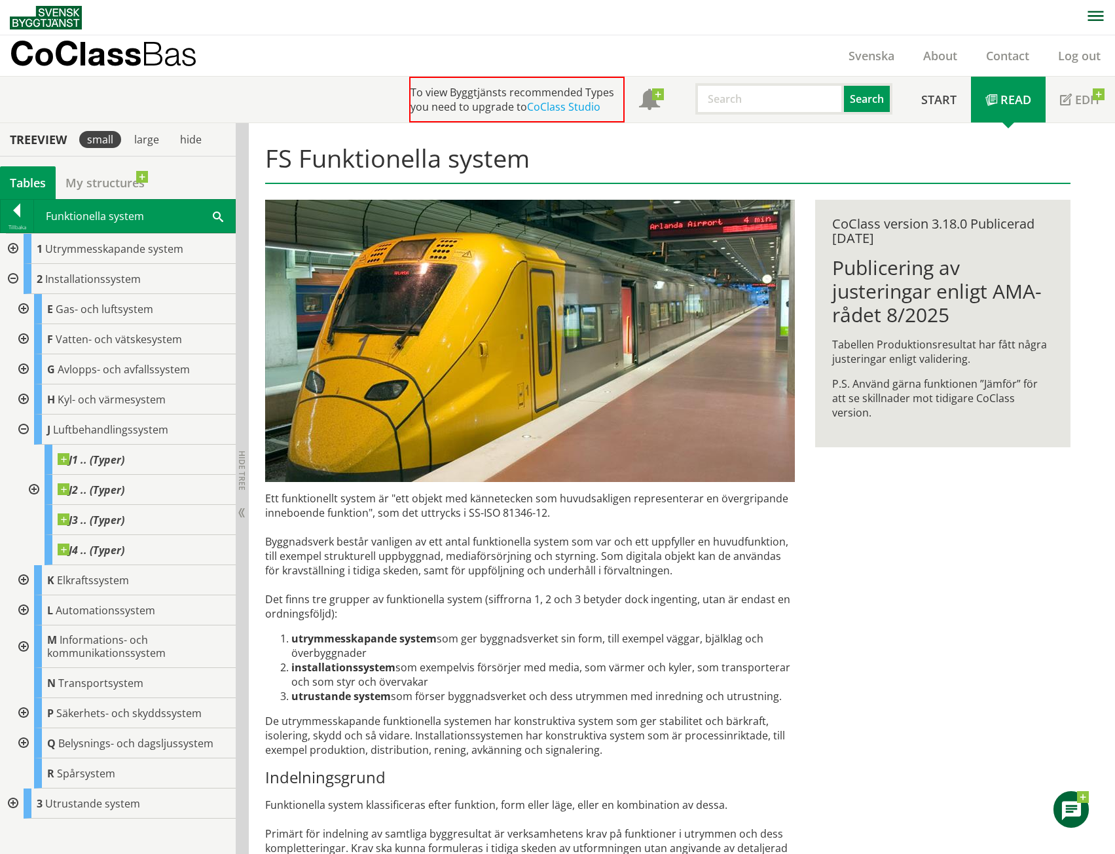
click at [33, 487] on div at bounding box center [33, 490] width 24 height 30
